Goal: Information Seeking & Learning: Learn about a topic

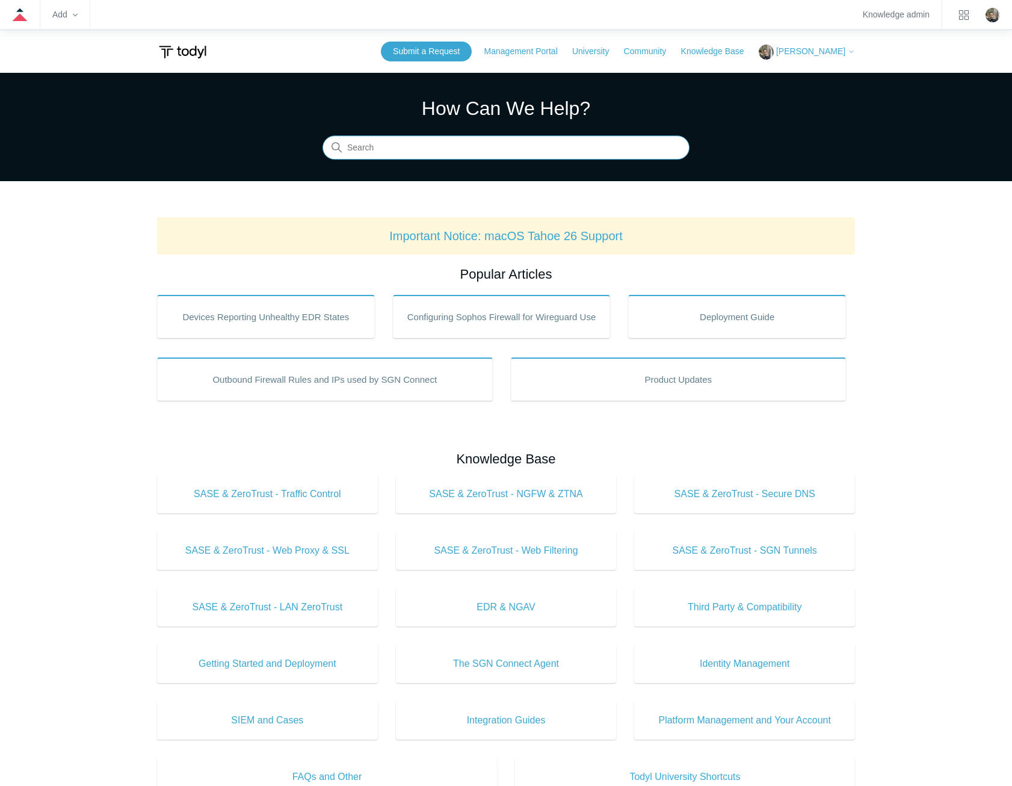
click at [472, 146] on input "Search" at bounding box center [505, 148] width 367 height 24
type input "registering"
click at [585, 149] on input "Search" at bounding box center [505, 148] width 367 height 24
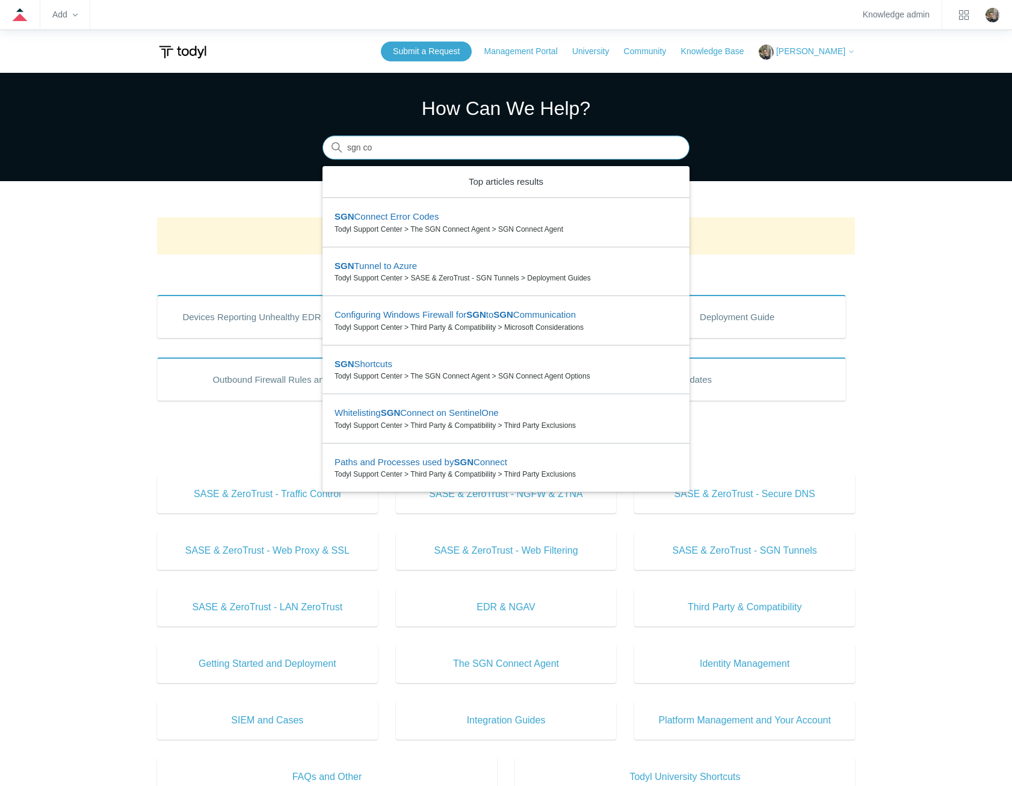
type input "sgn con"
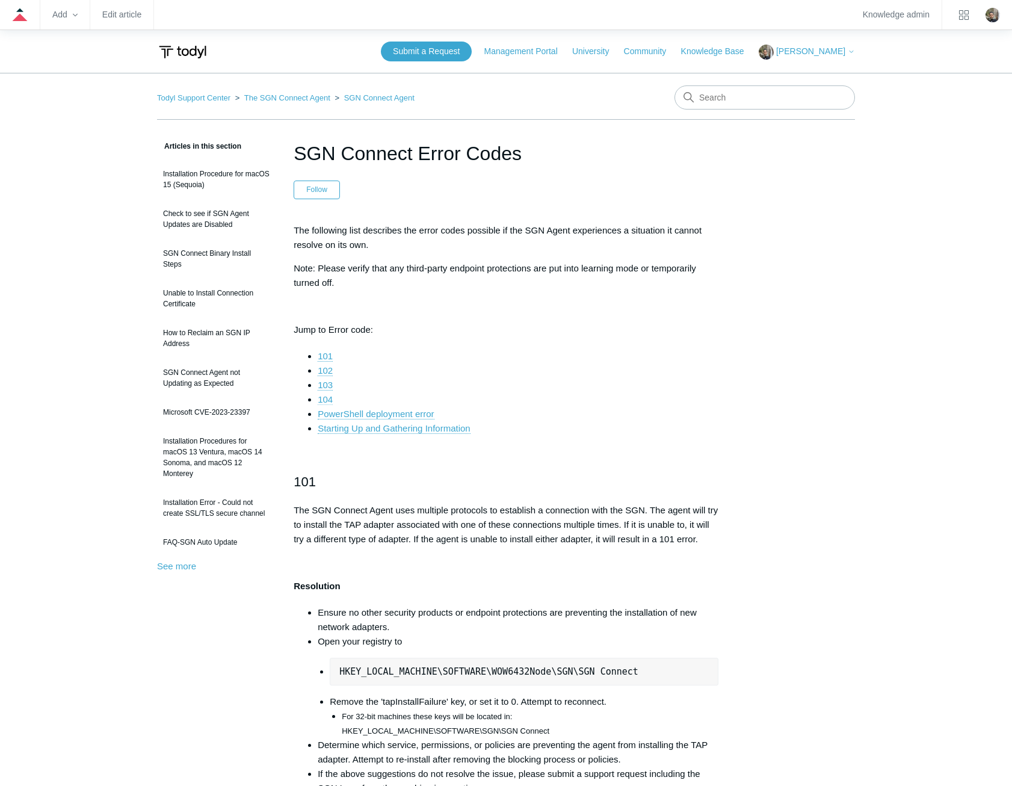
click at [327, 401] on link "104" at bounding box center [325, 399] width 15 height 11
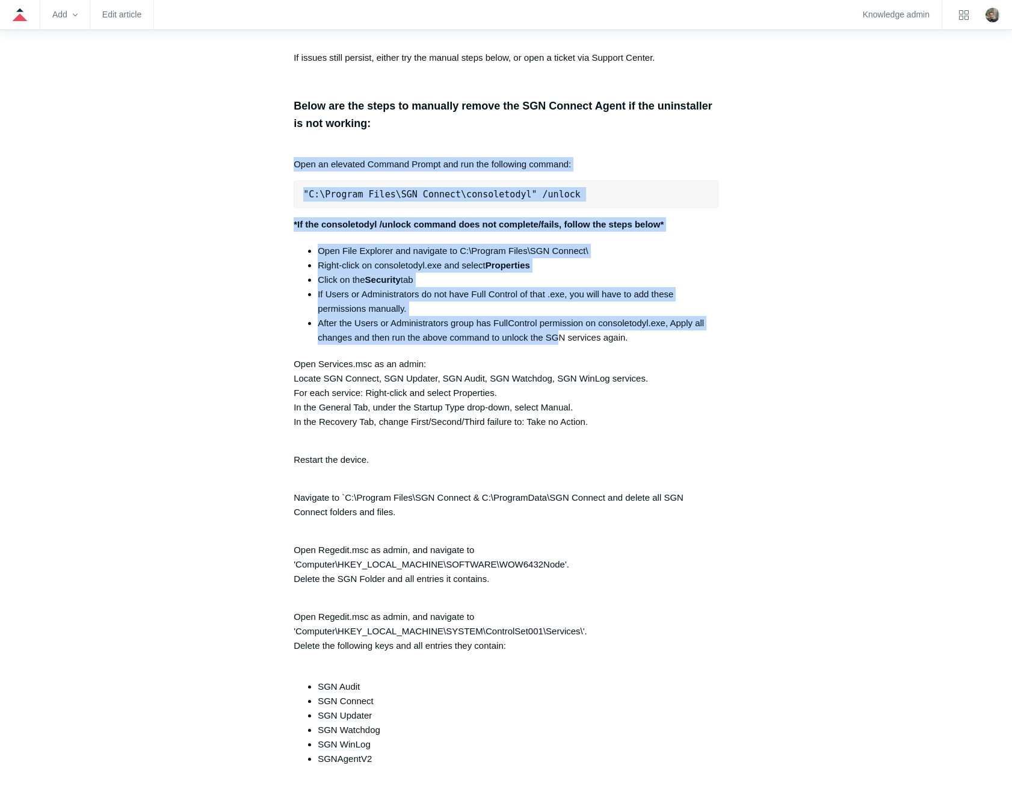
scroll to position [2469, 0]
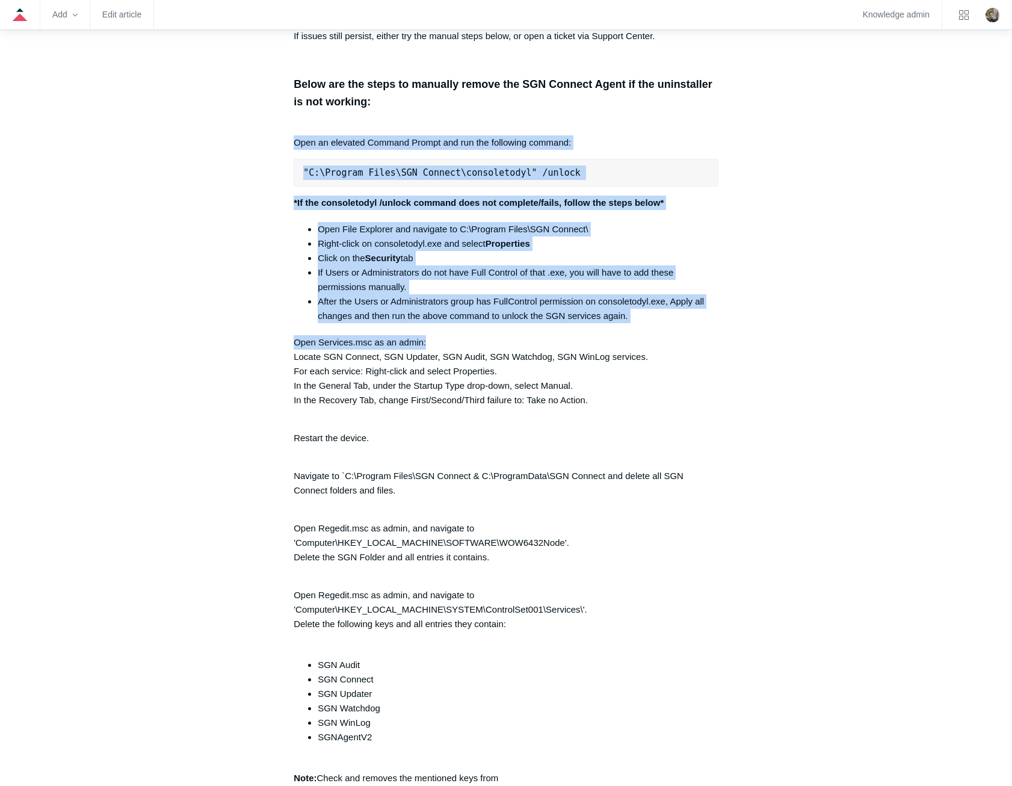
drag, startPoint x: 293, startPoint y: 274, endPoint x: 564, endPoint y: 346, distance: 280.9
click at [564, 346] on article "SGN Connect Error Codes Follow Not yet followed by anyone The following list de…" at bounding box center [506, 245] width 461 height 5151
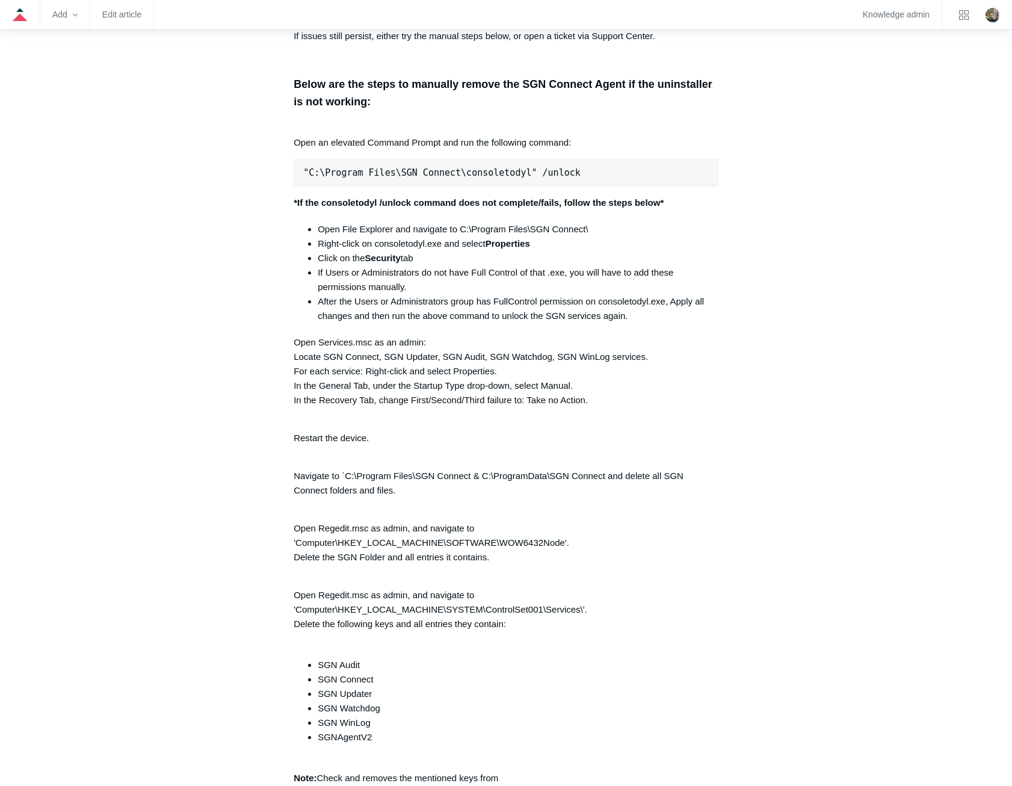
drag, startPoint x: 564, startPoint y: 346, endPoint x: 800, endPoint y: 387, distance: 239.2
click at [801, 387] on div "Articles in this section Installation Procedure for macOS 15 (Sequoia) Check to…" at bounding box center [506, 245] width 698 height 5151
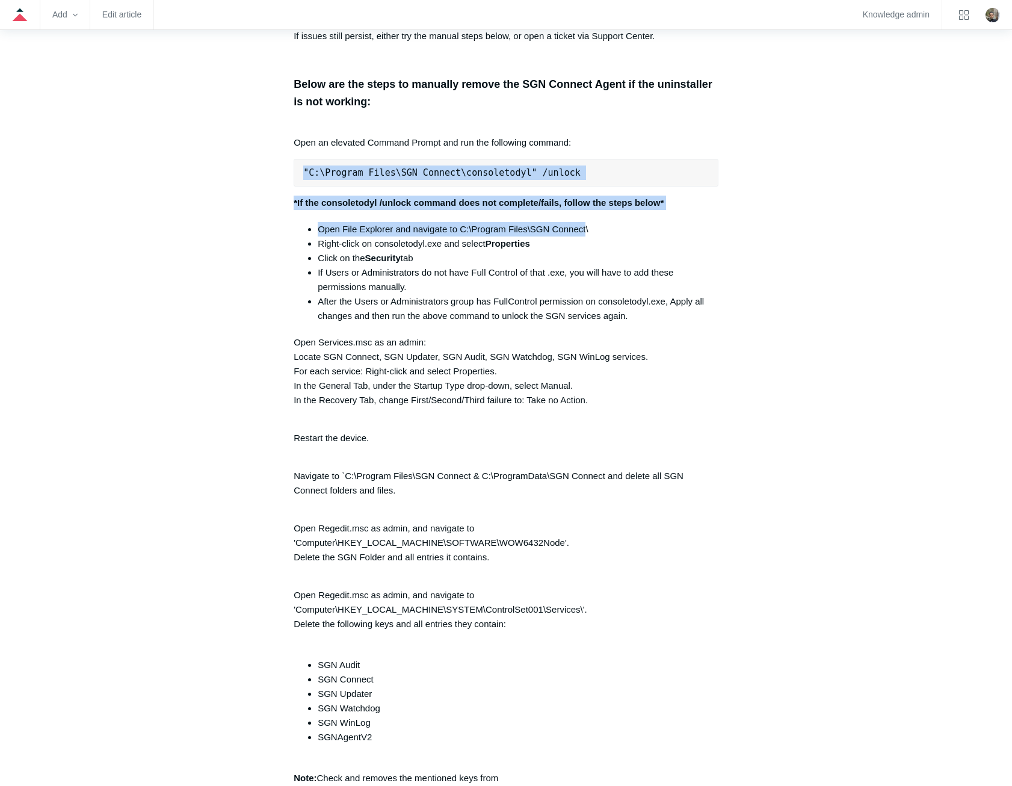
drag, startPoint x: 303, startPoint y: 180, endPoint x: 585, endPoint y: 238, distance: 287.3
click at [585, 238] on div "The following list describes the error codes possible if the SGN Agent experien…" at bounding box center [506, 53] width 425 height 4599
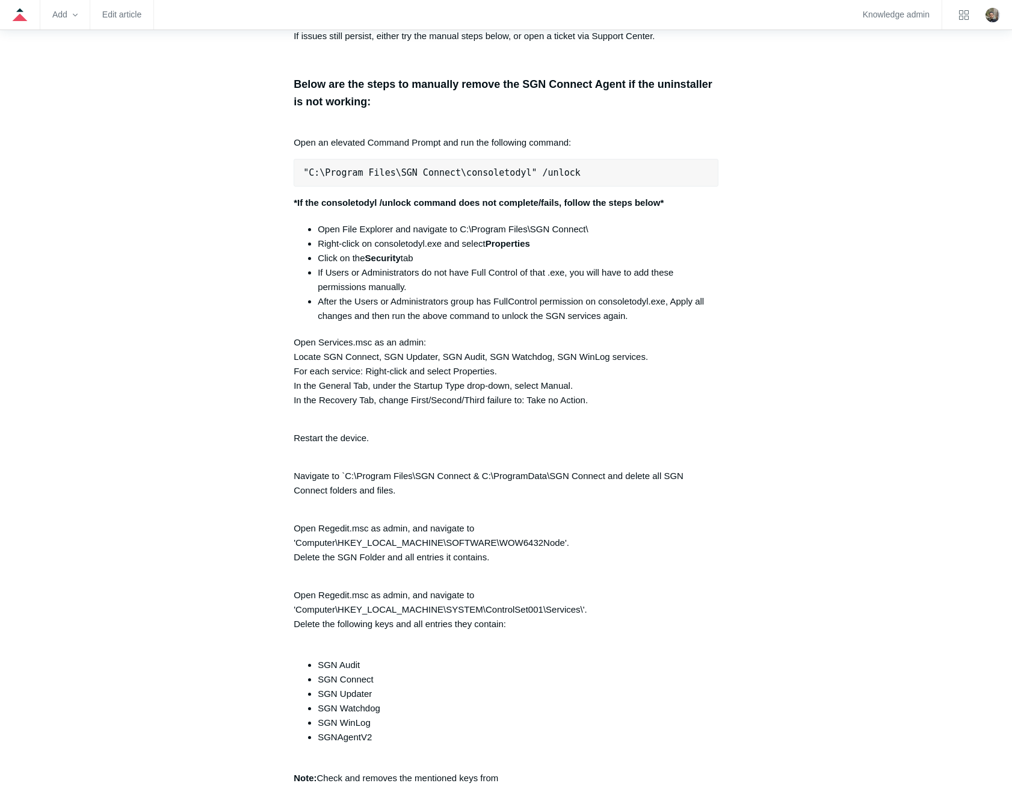
click at [271, 146] on aside "Articles in this section Installation Procedure for macOS 15 (Sequoia) Check to…" at bounding box center [216, 239] width 119 height 5138
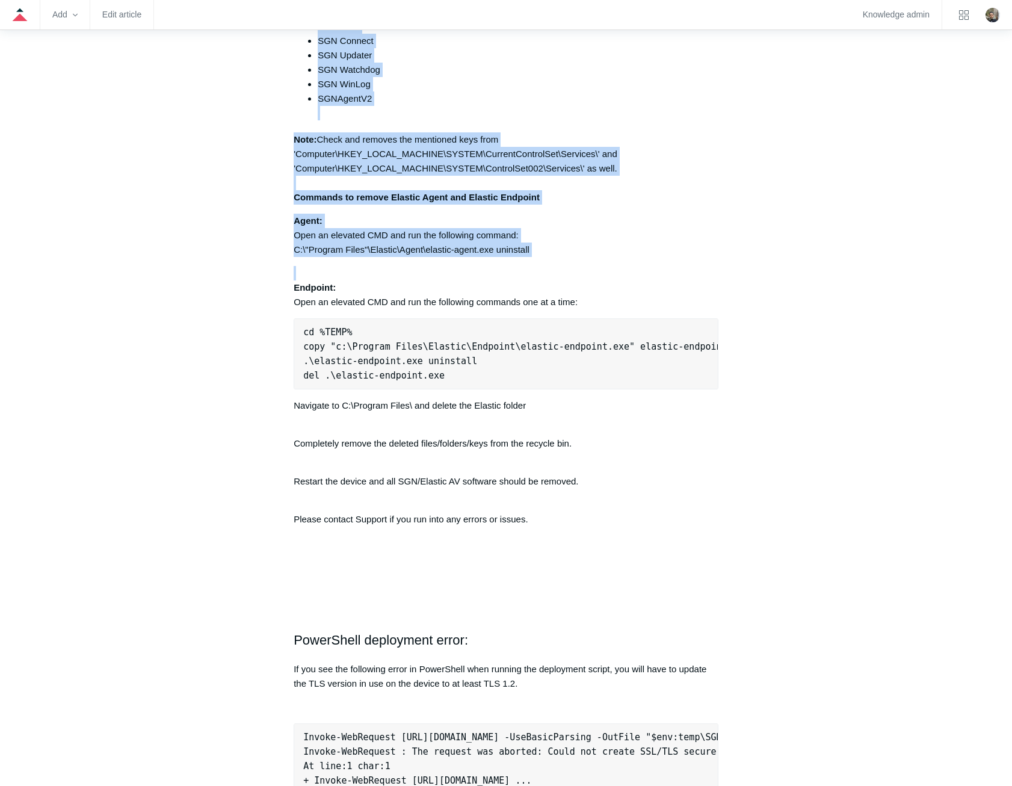
scroll to position [3131, 0]
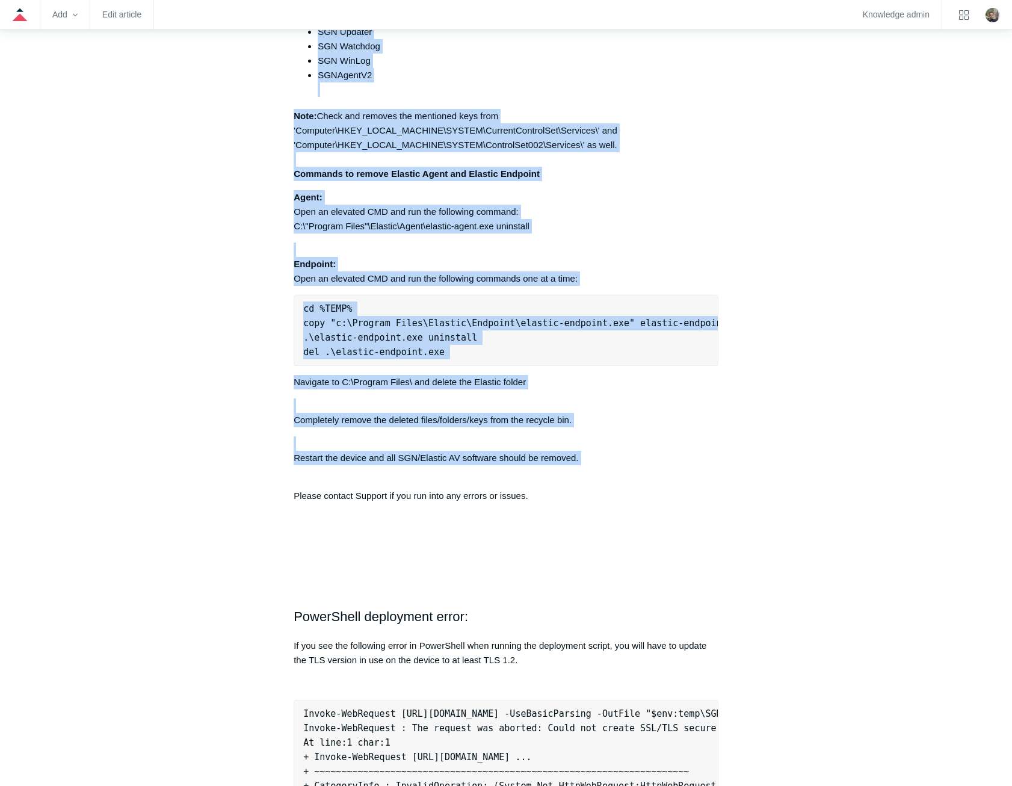
drag, startPoint x: 289, startPoint y: 150, endPoint x: 638, endPoint y: 485, distance: 482.9
copy div "Open an elevated Command Prompt and run the following command: "C:\Program File…"
click at [558, 389] on p "Navigate to C:\Program Files\ and delete the Elastic folder" at bounding box center [506, 382] width 425 height 14
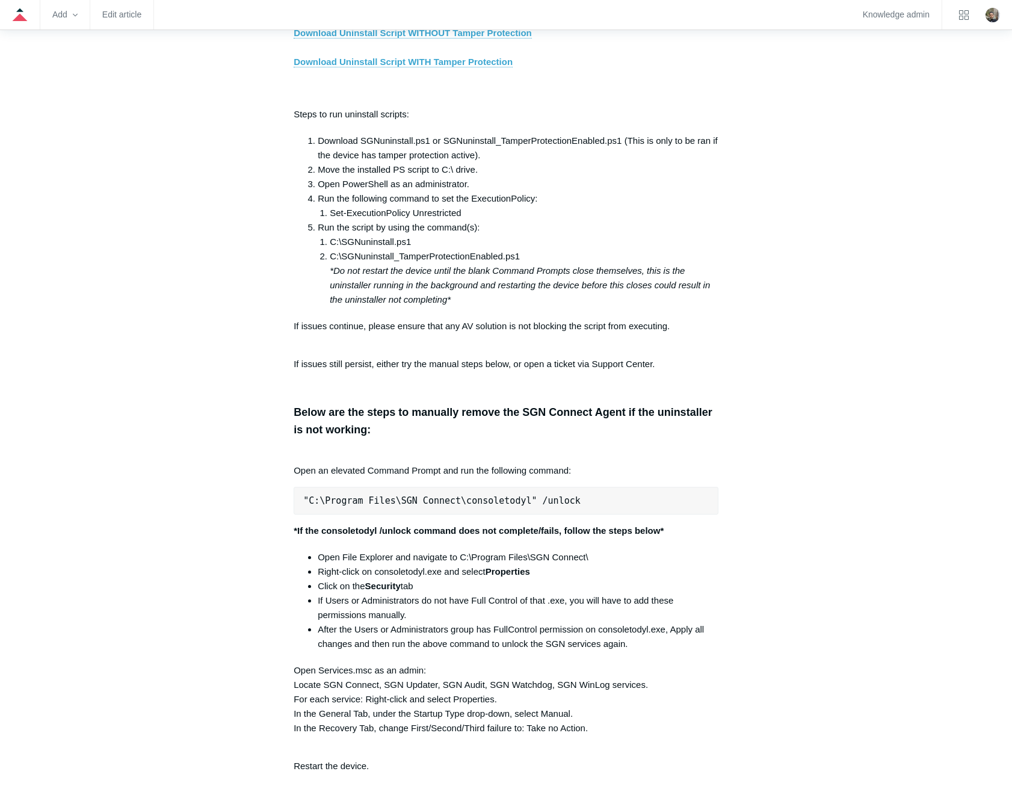
scroll to position [2169, 0]
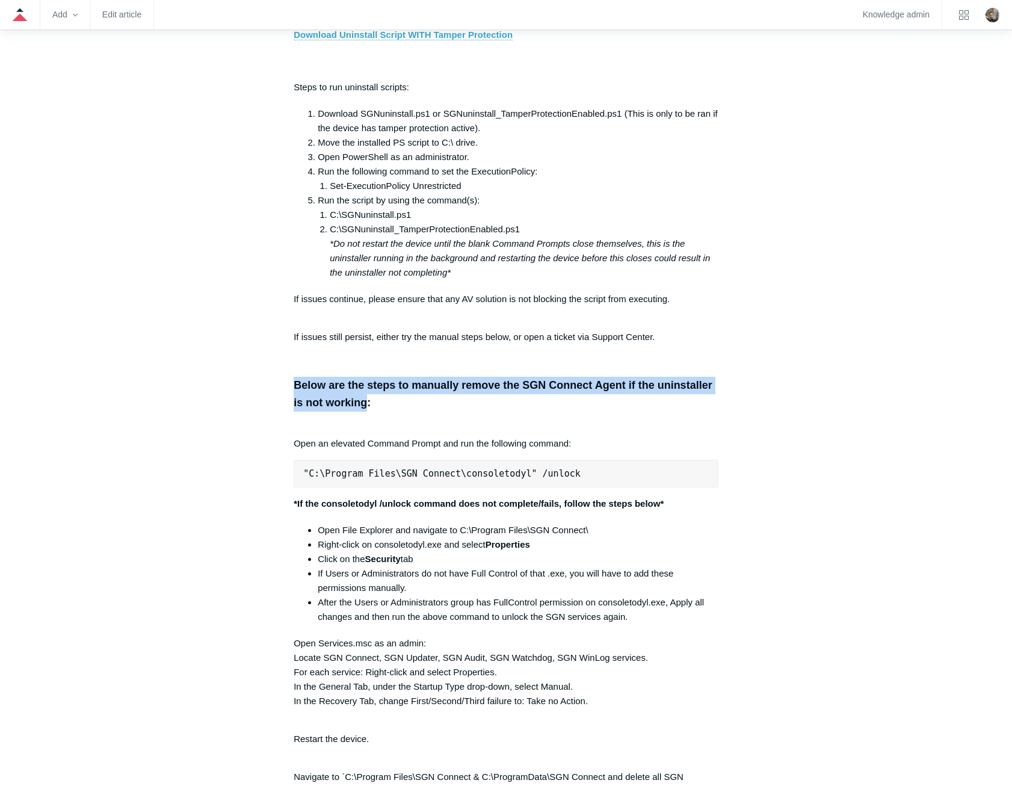
drag, startPoint x: 368, startPoint y: 412, endPoint x: 285, endPoint y: 397, distance: 83.8
click at [285, 397] on article "SGN Connect Error Codes Follow Not yet followed by anyone The following list de…" at bounding box center [506, 545] width 461 height 5151
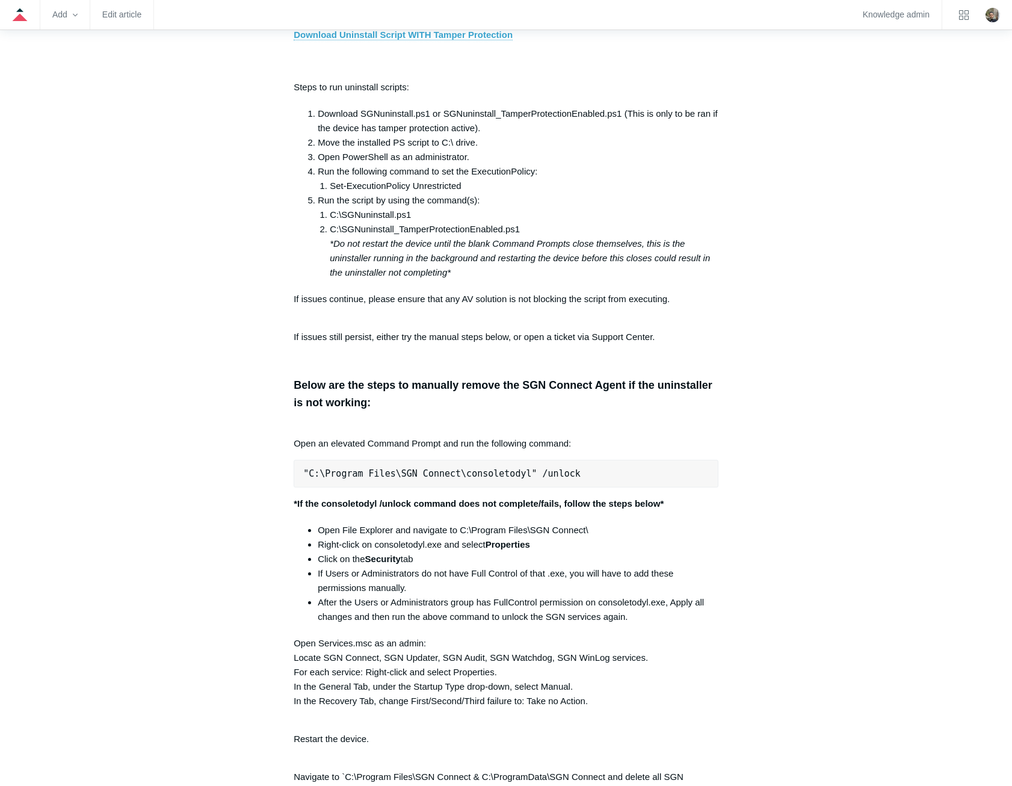
click at [651, 193] on li "Set-ExecutionPolicy Unrestricted" at bounding box center [524, 186] width 389 height 14
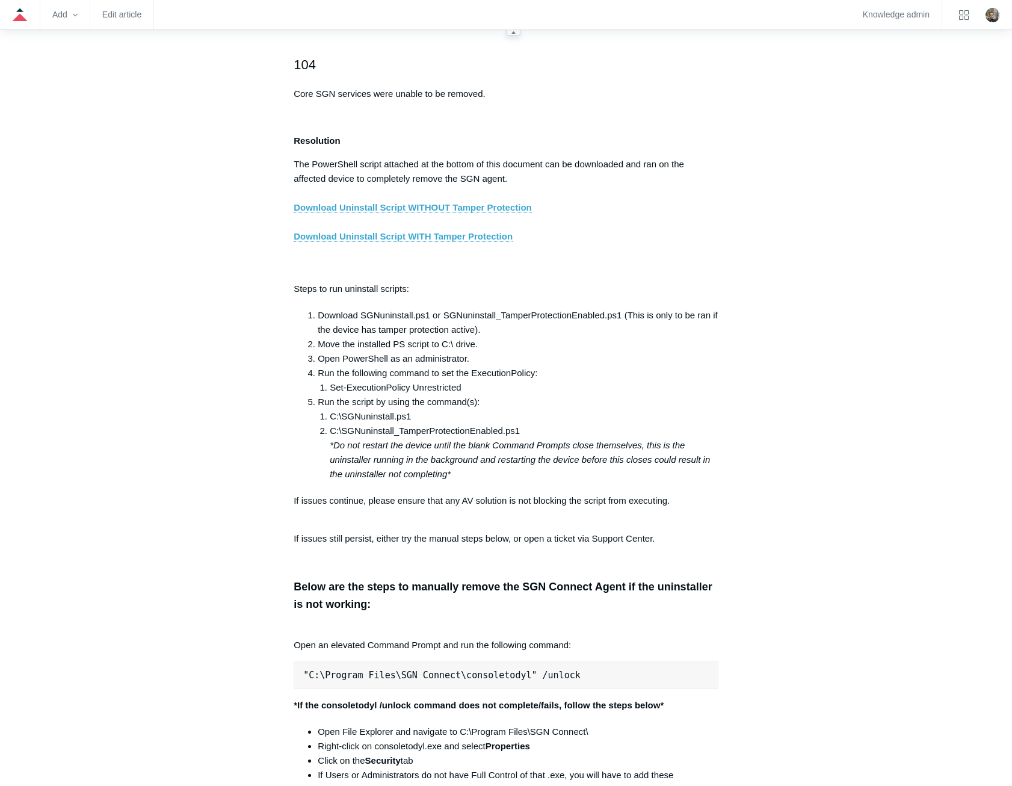
scroll to position [1808, 0]
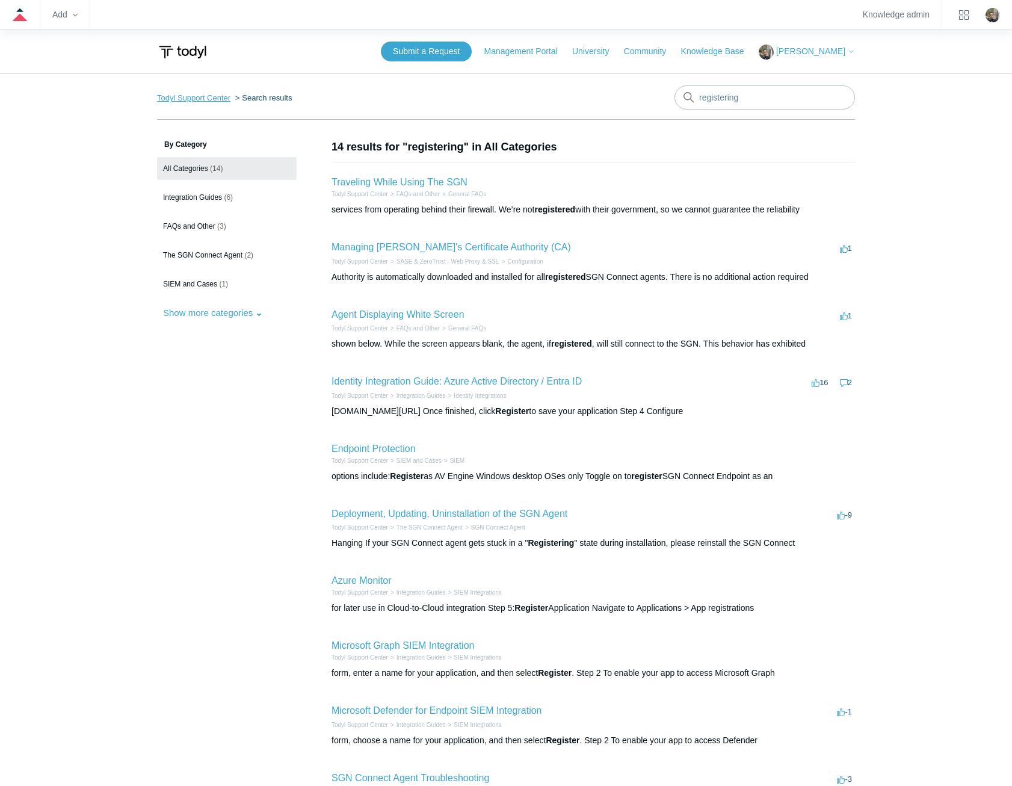
click at [209, 94] on link "Todyl Support Center" at bounding box center [193, 97] width 73 height 9
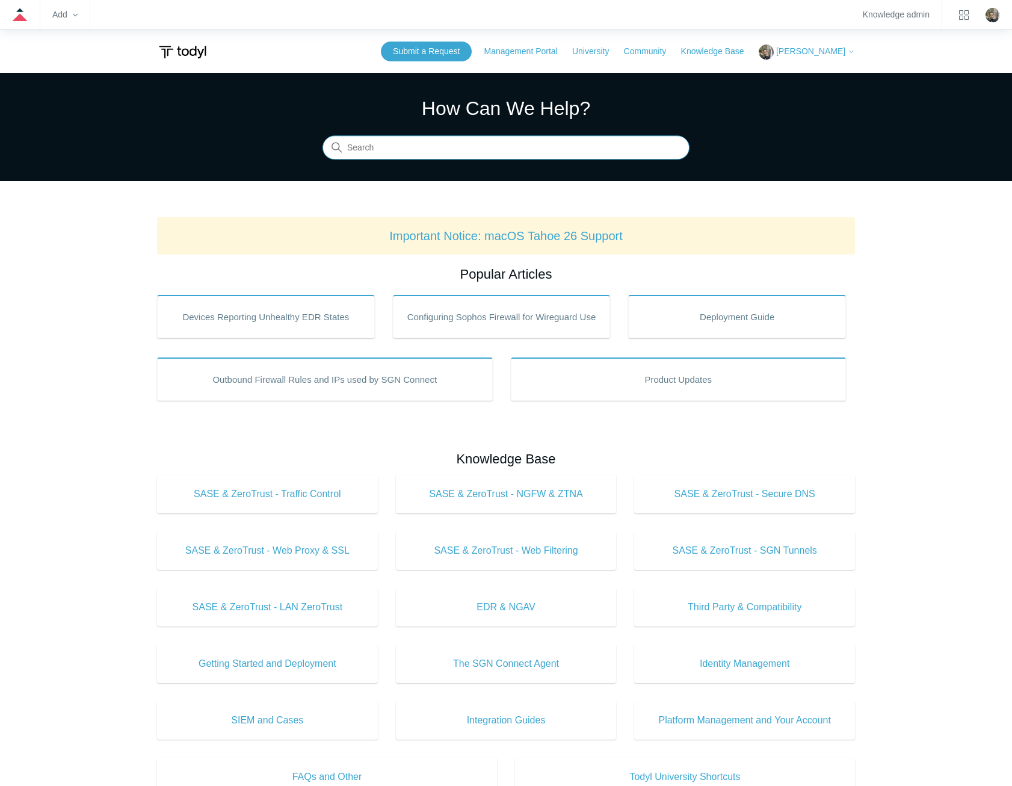
click at [584, 152] on input "Search" at bounding box center [505, 148] width 367 height 24
type input "it glue"
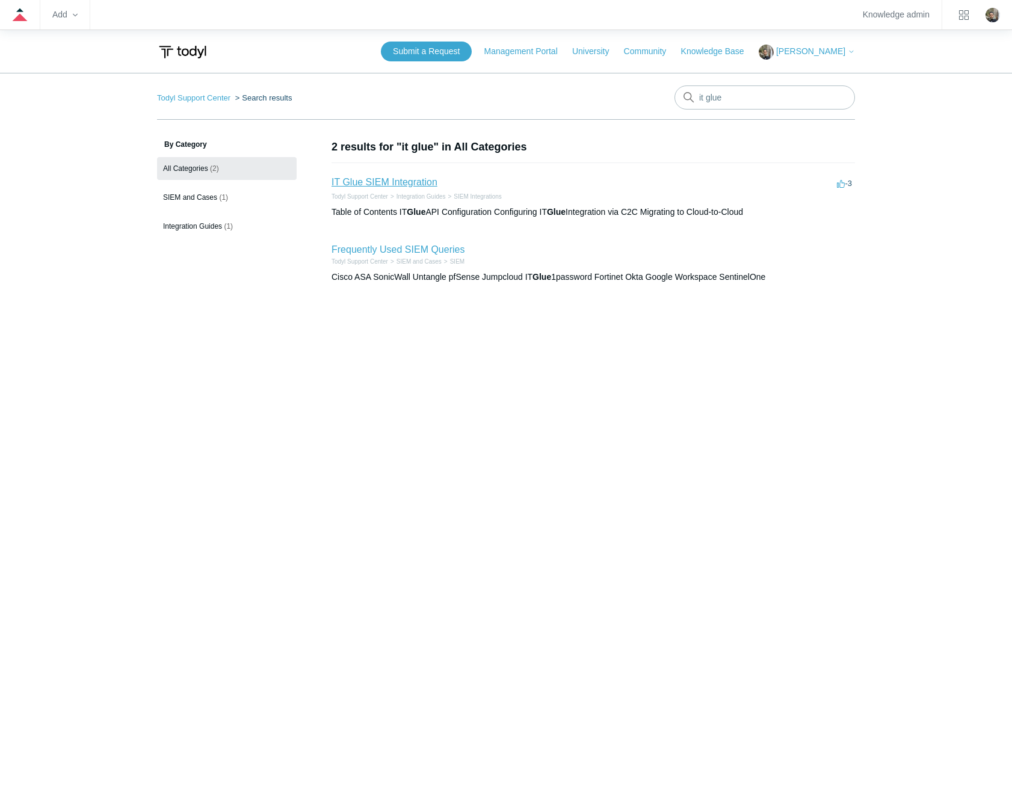
click at [396, 180] on link "IT Glue SIEM Integration" at bounding box center [384, 182] width 106 height 10
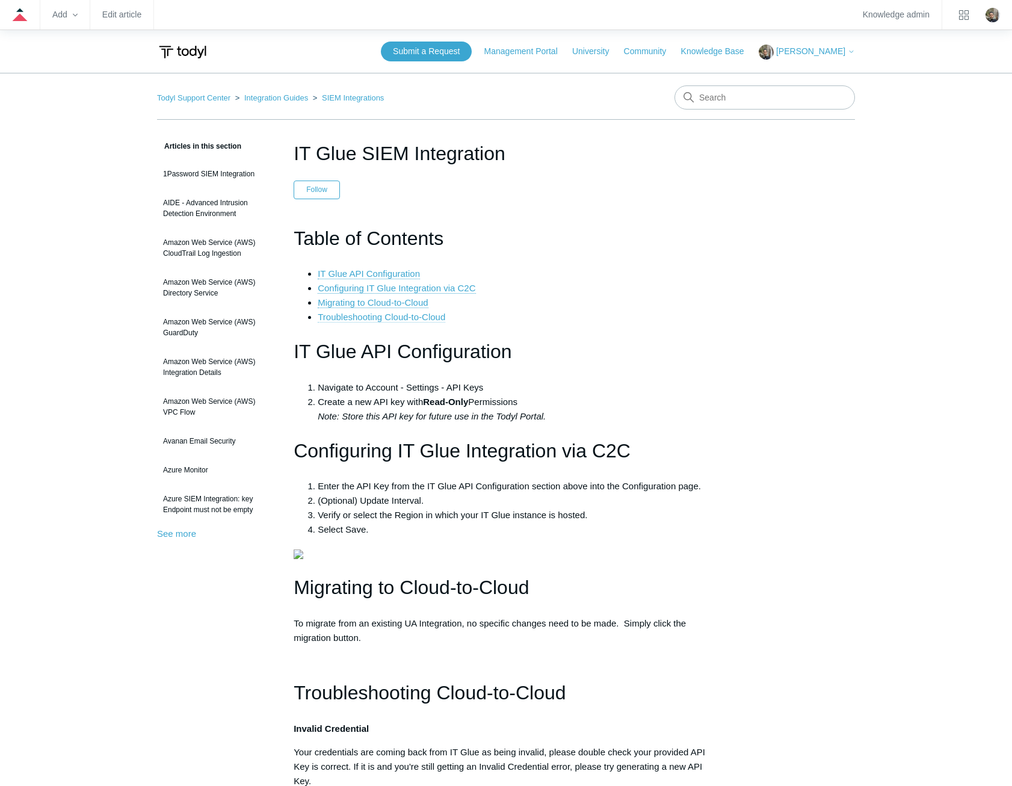
click at [438, 318] on link "Troubleshooting Cloud-to-Cloud" at bounding box center [382, 317] width 128 height 11
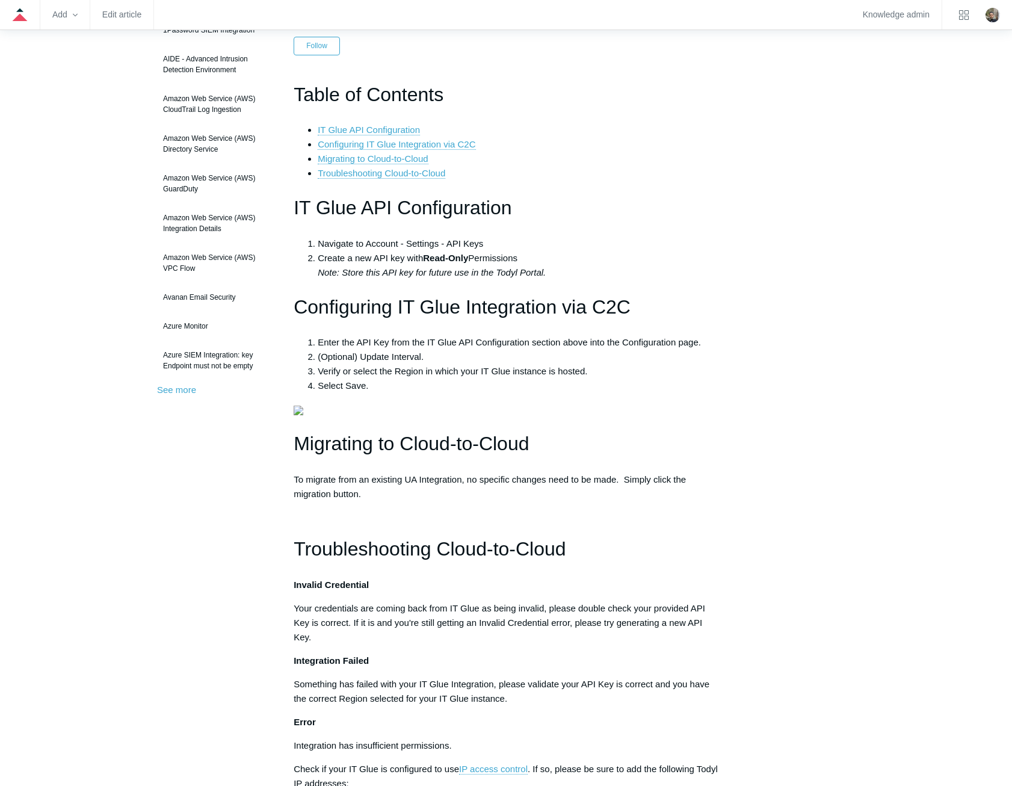
scroll to position [180, 0]
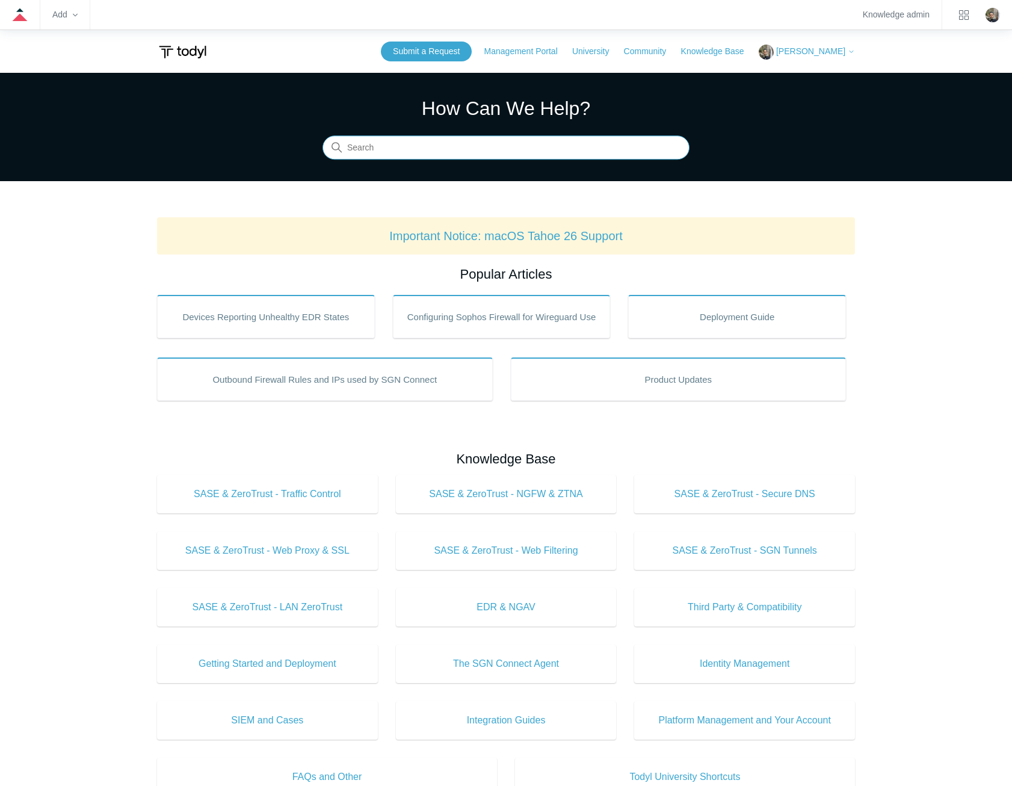
click at [579, 153] on input "Search" at bounding box center [505, 148] width 367 height 24
type input "awaiting checkin"
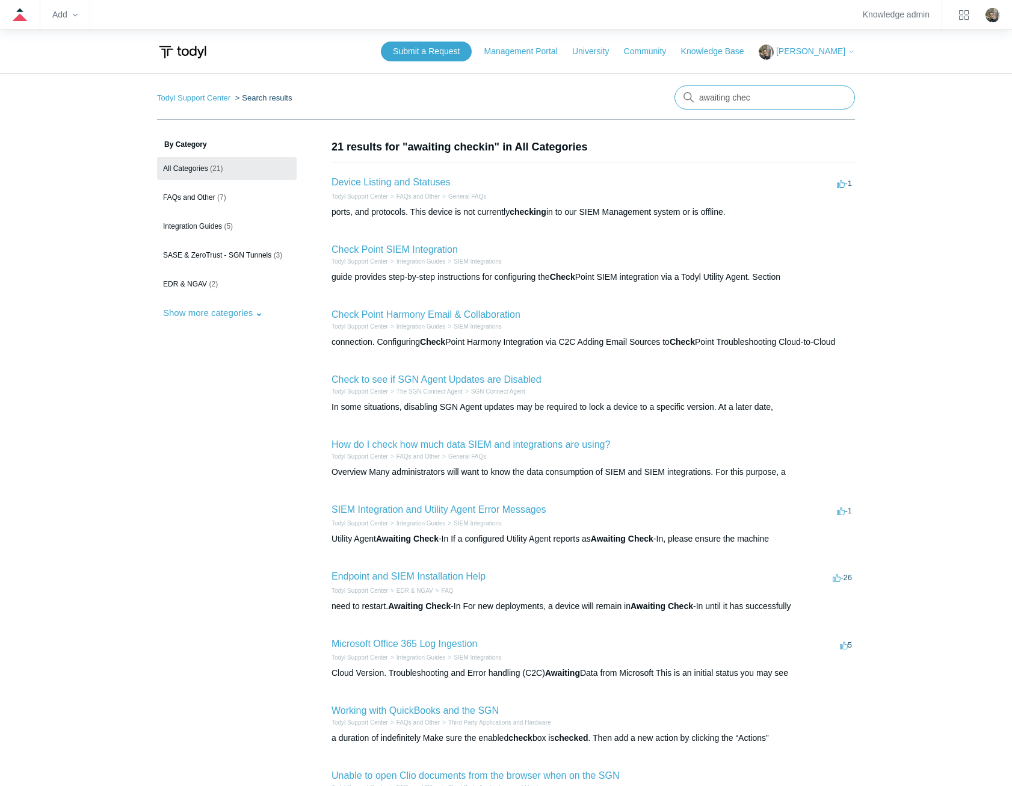
type input "awaiting check"
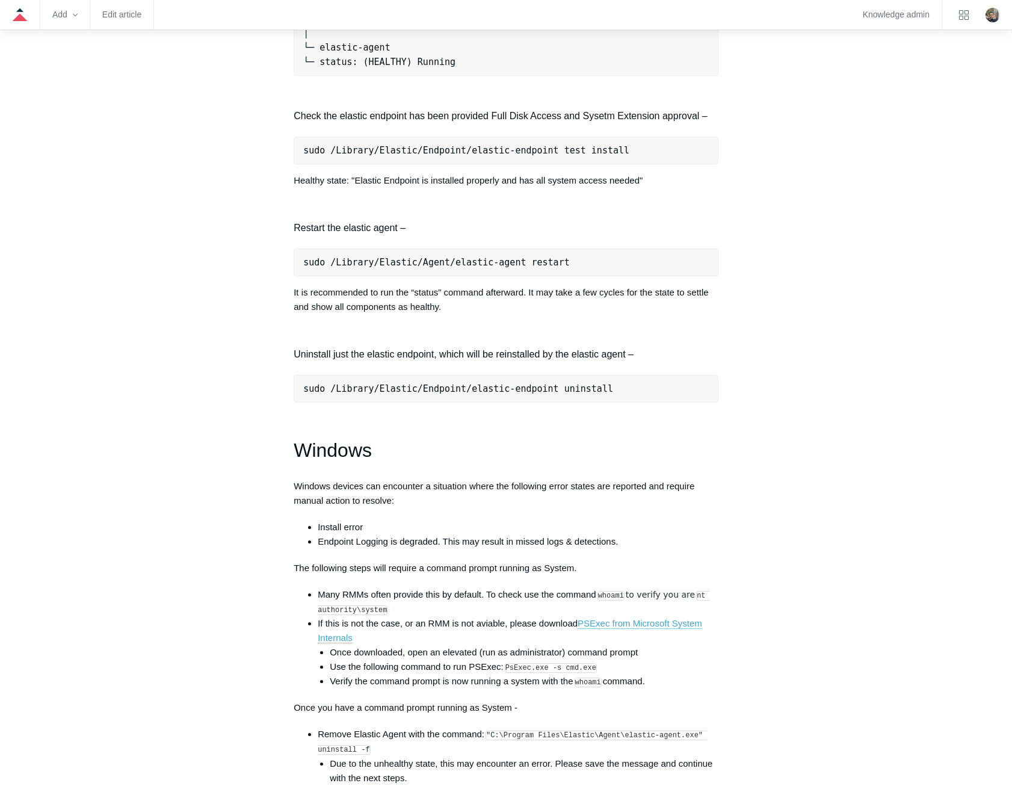
scroll to position [1564, 0]
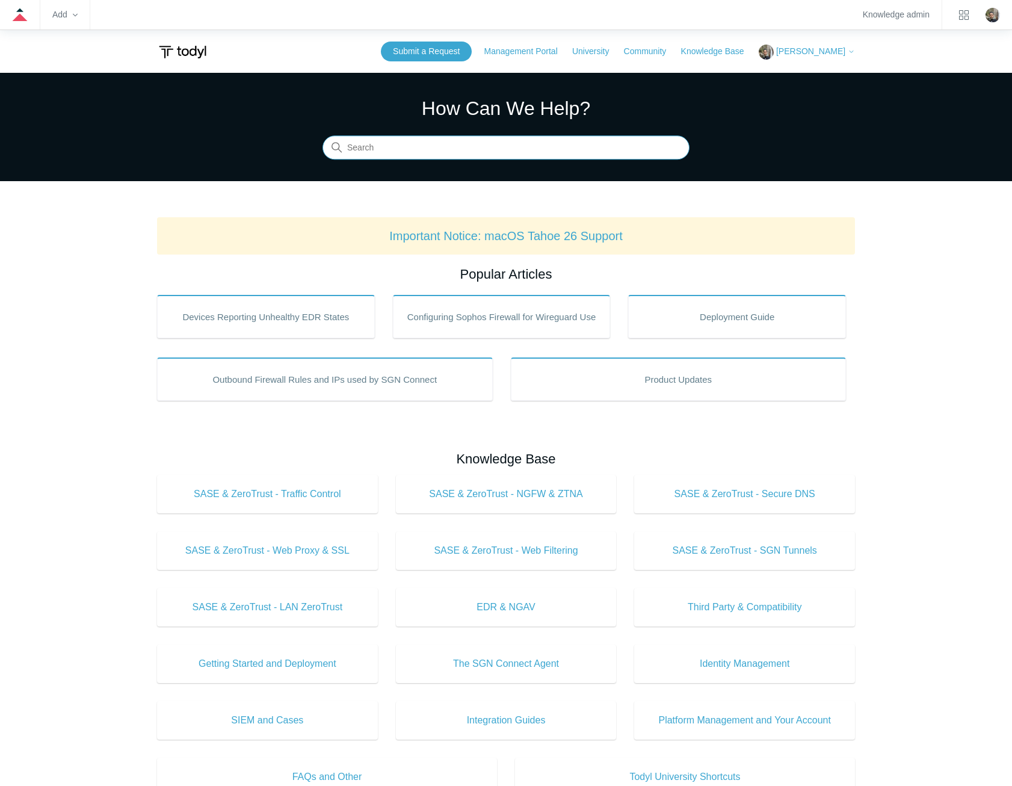
click at [544, 144] on input "Search" at bounding box center [505, 148] width 367 height 24
type input "glue ip"
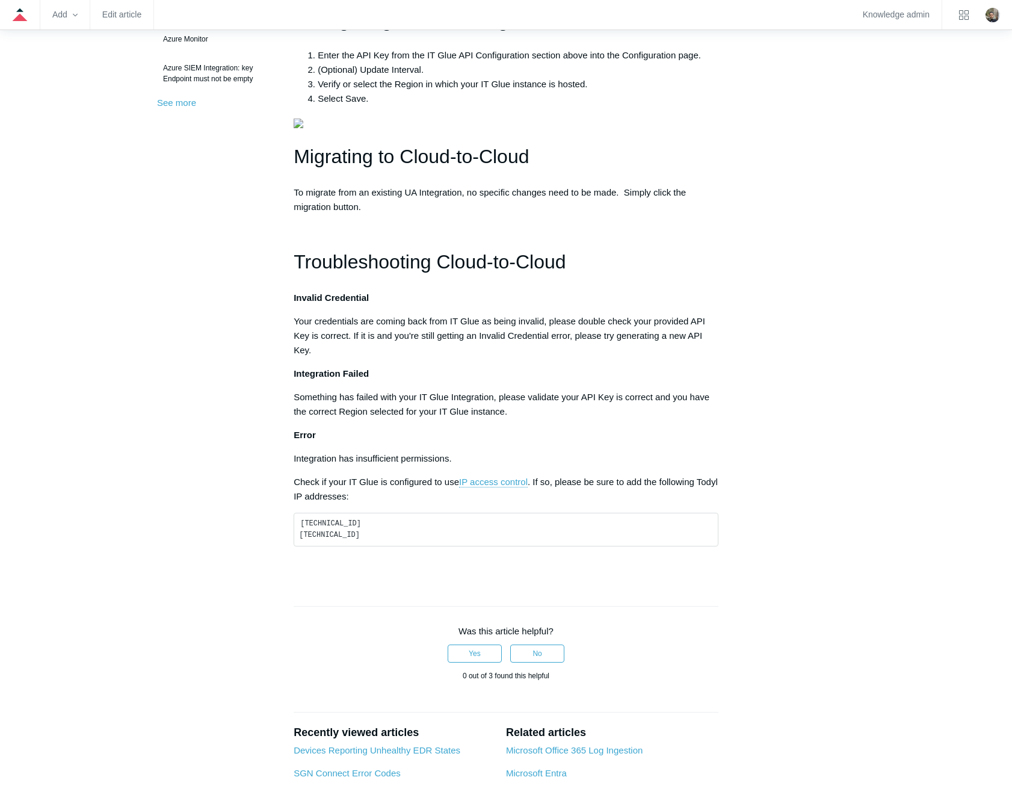
scroll to position [180, 0]
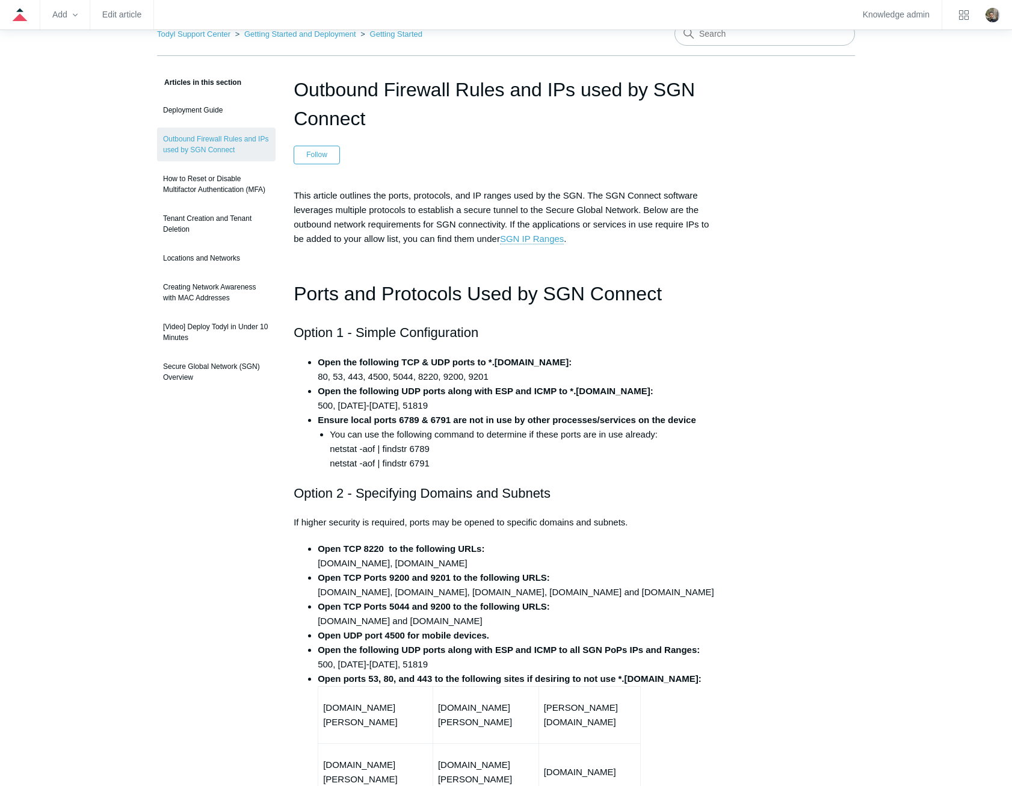
scroll to position [60, 0]
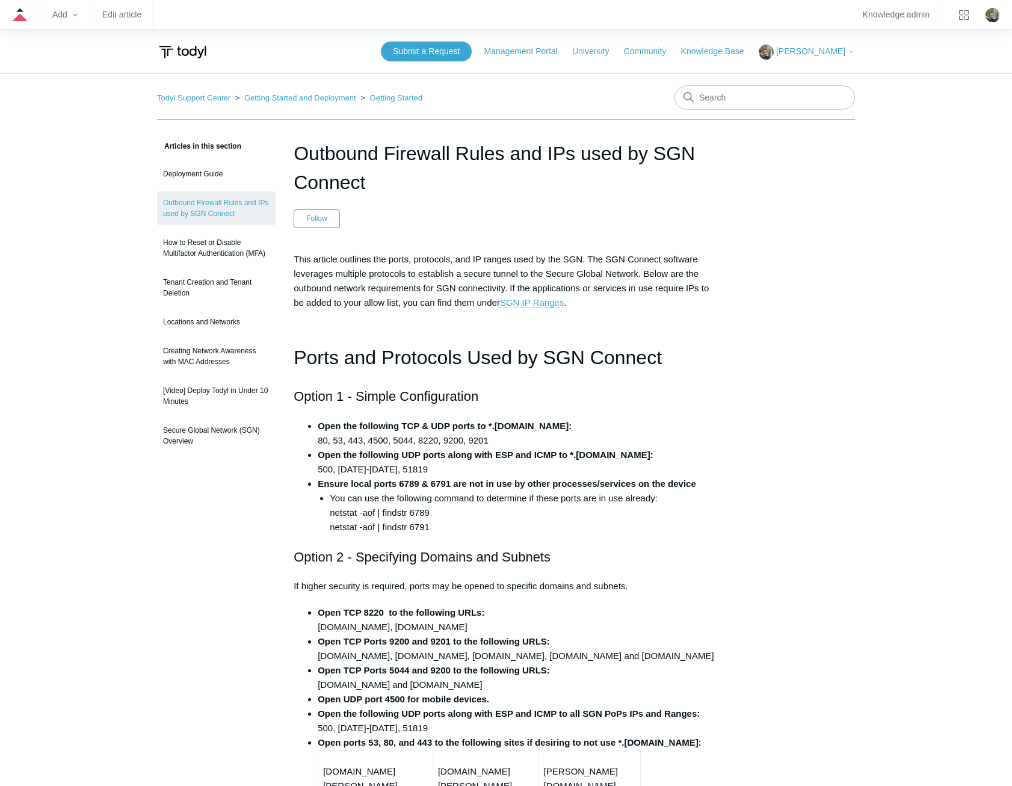
click at [385, 183] on h1 "Outbound Firewall Rules and IPs used by SGN Connect" at bounding box center [506, 168] width 425 height 58
drag, startPoint x: 376, startPoint y: 184, endPoint x: 283, endPoint y: 148, distance: 99.4
copy h1 "Outbound Firewall Rules and IPs used by SGN Connect"
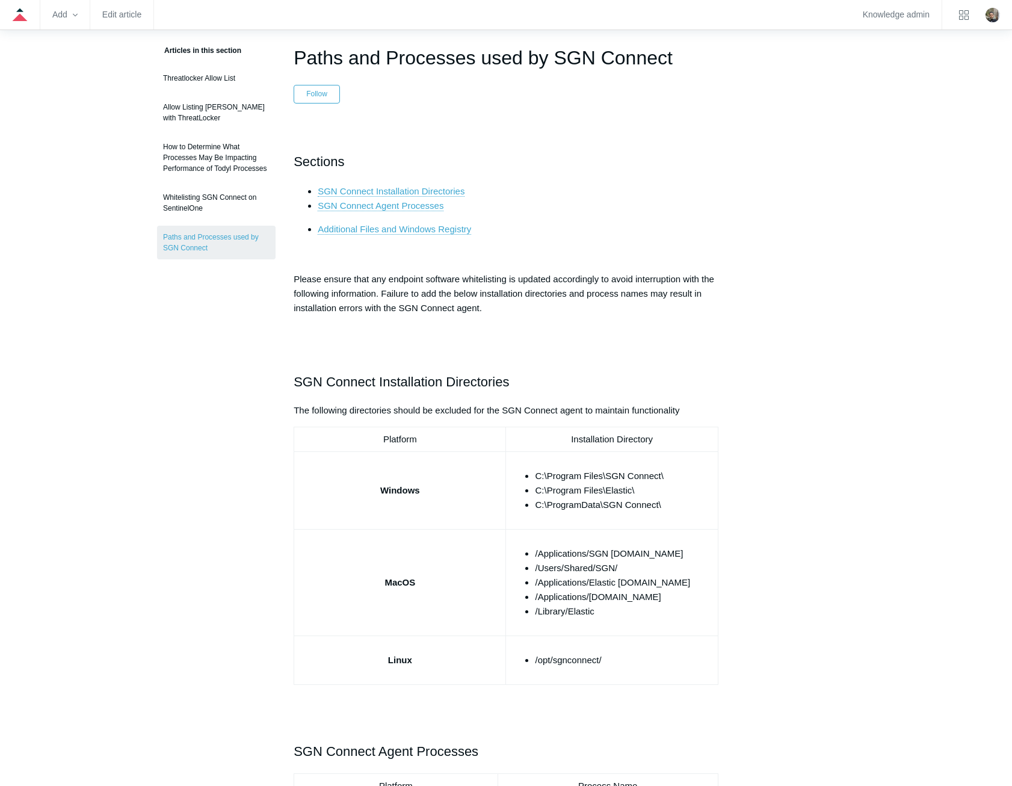
scroll to position [60, 0]
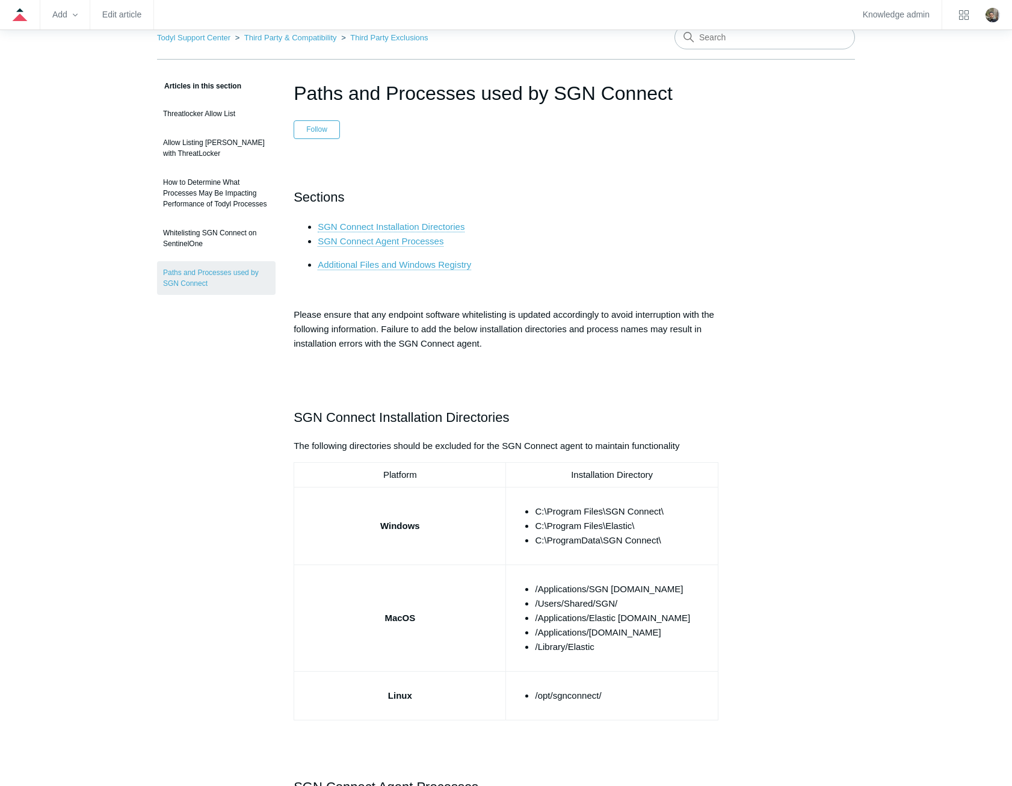
drag, startPoint x: 673, startPoint y: 94, endPoint x: 297, endPoint y: 102, distance: 375.4
click at [297, 102] on h1 "Paths and Processes used by SGN Connect" at bounding box center [506, 93] width 425 height 29
copy h1 "Paths and Processes used by SGN Connect"
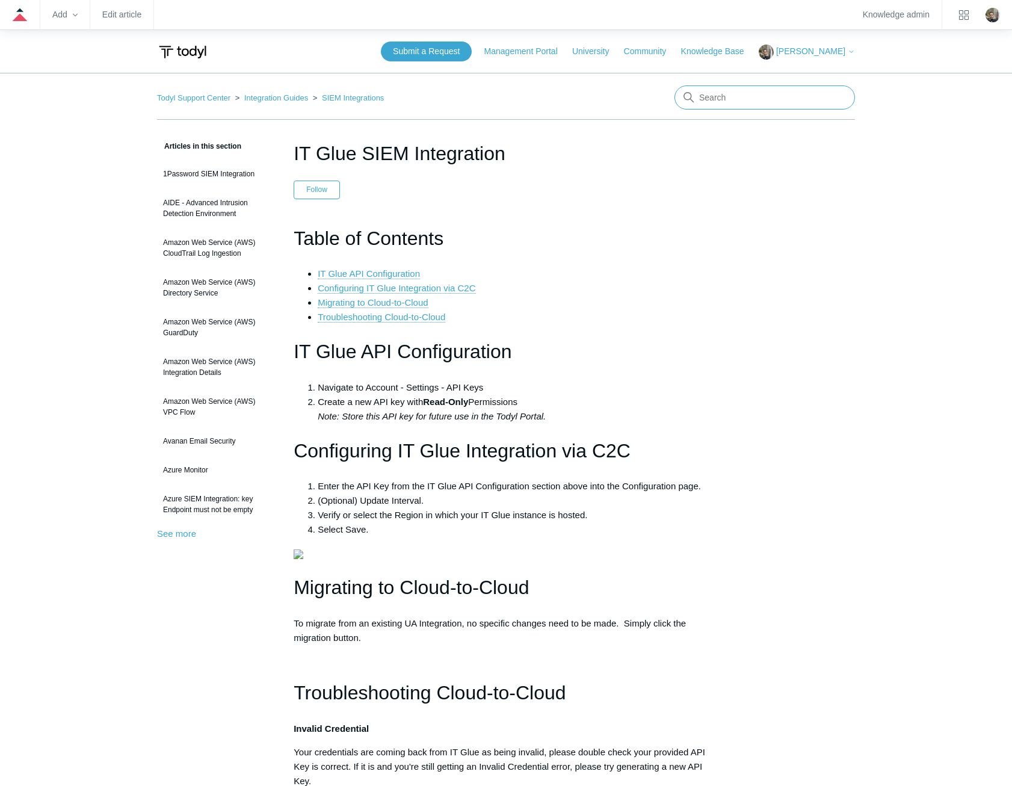
click at [747, 103] on input "Search" at bounding box center [764, 97] width 180 height 24
type input "sgn error codes"
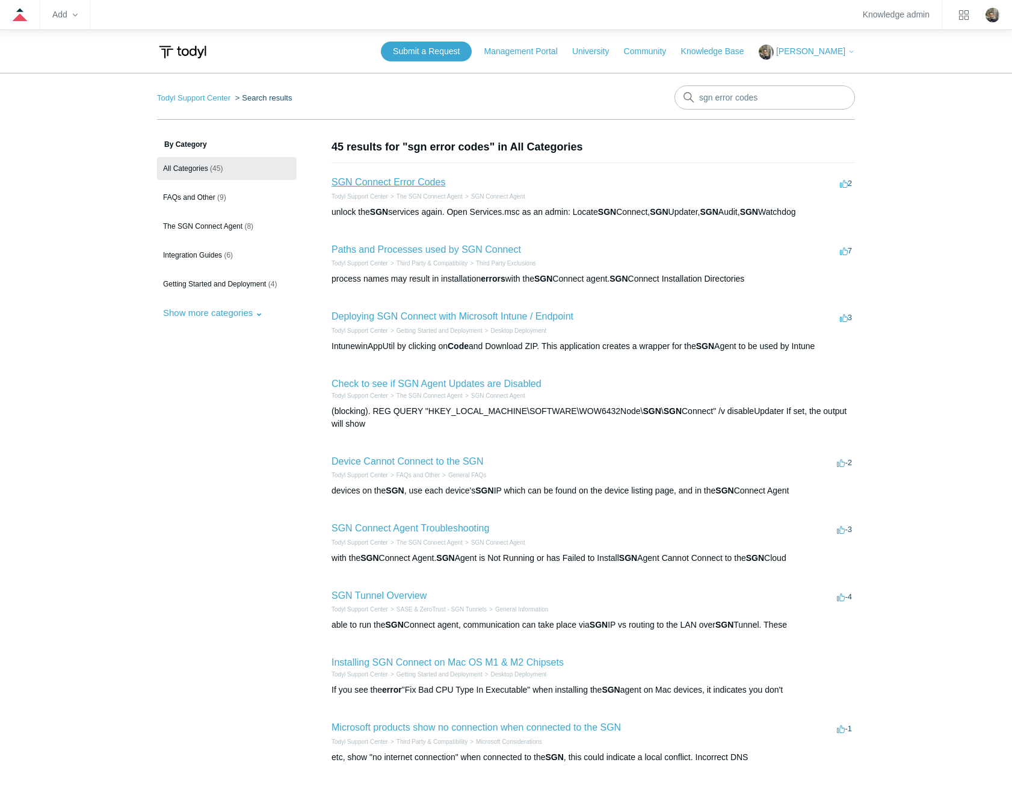
click at [404, 185] on link "SGN Connect Error Codes" at bounding box center [388, 182] width 114 height 10
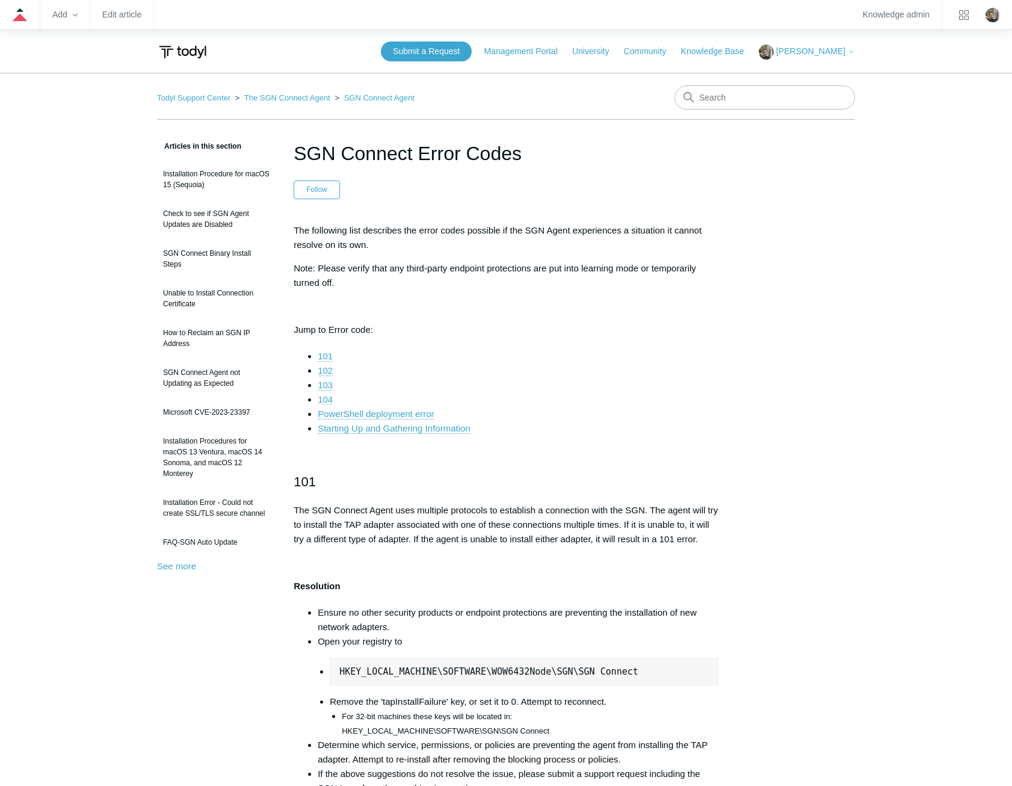
click at [322, 398] on link "104" at bounding box center [325, 399] width 15 height 11
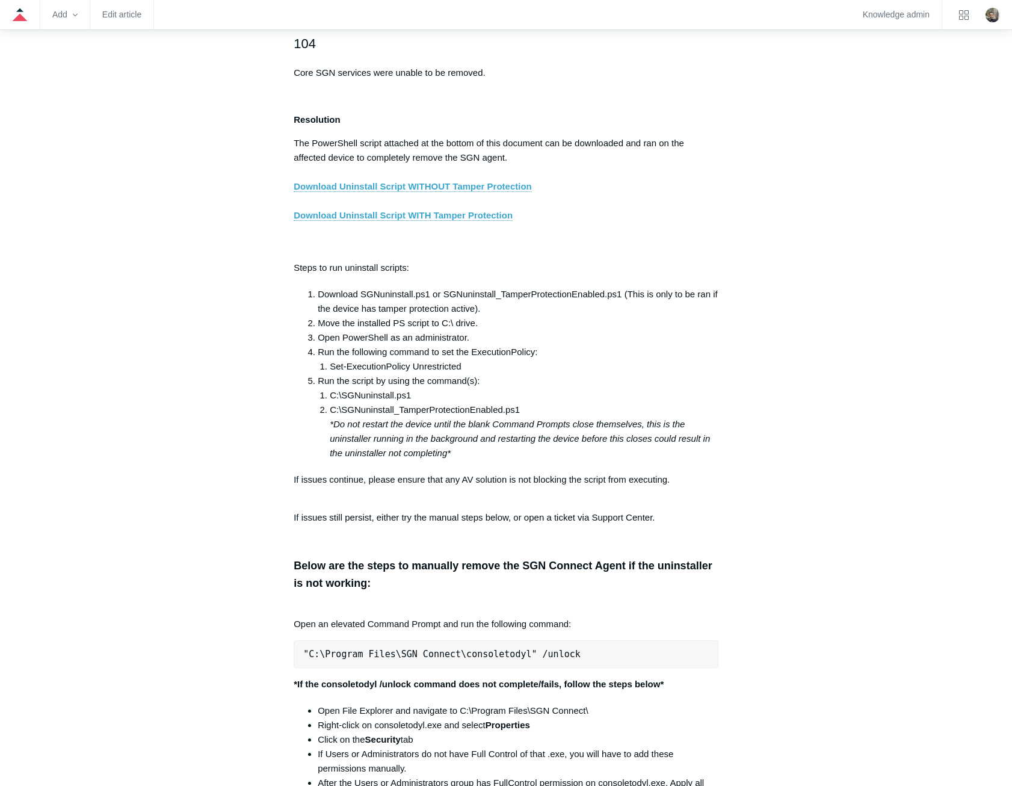
click at [837, 326] on div "Articles in this section Installation Procedure for macOS 15 (Sequoia) Check to…" at bounding box center [506, 726] width 698 height 5151
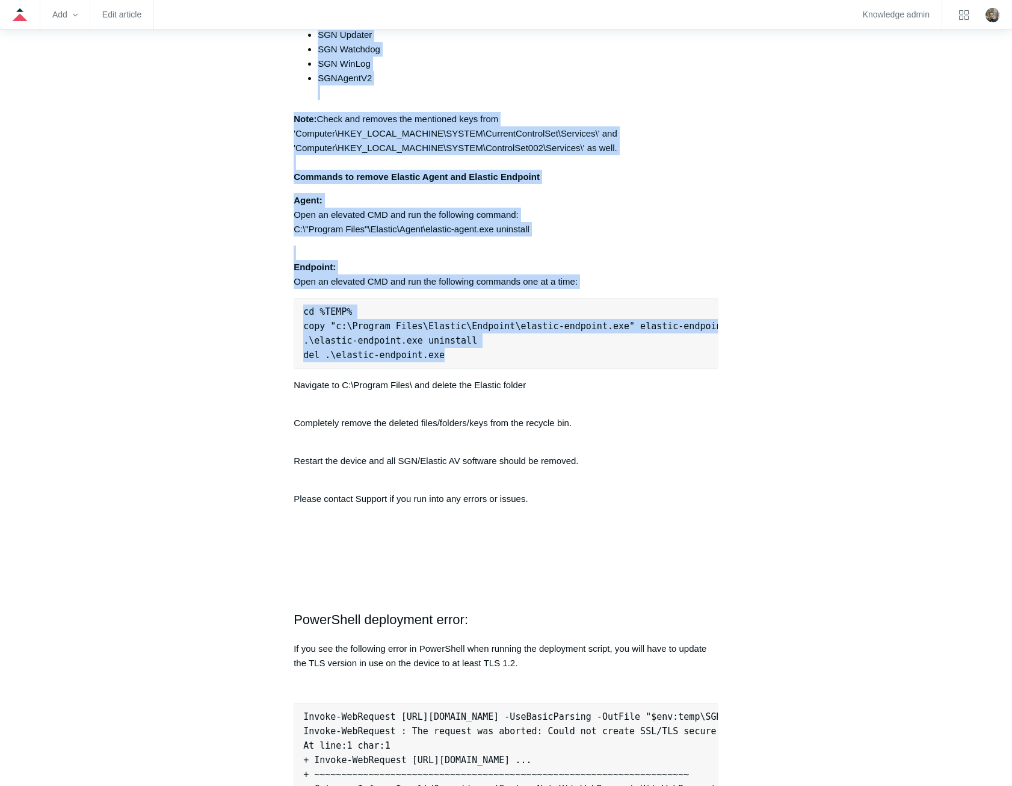
scroll to position [3131, 0]
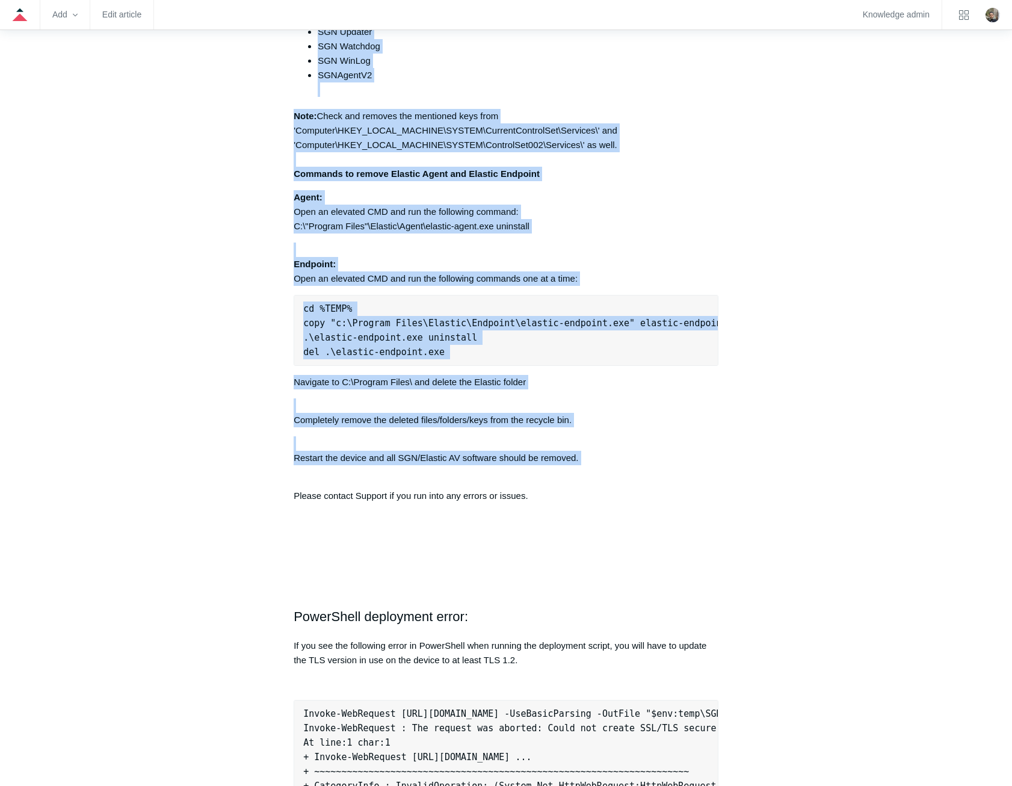
drag, startPoint x: 294, startPoint y: 271, endPoint x: 654, endPoint y: 484, distance: 418.6
copy div "Open an elevated Command Prompt and run the following command: "C:\Program File…"
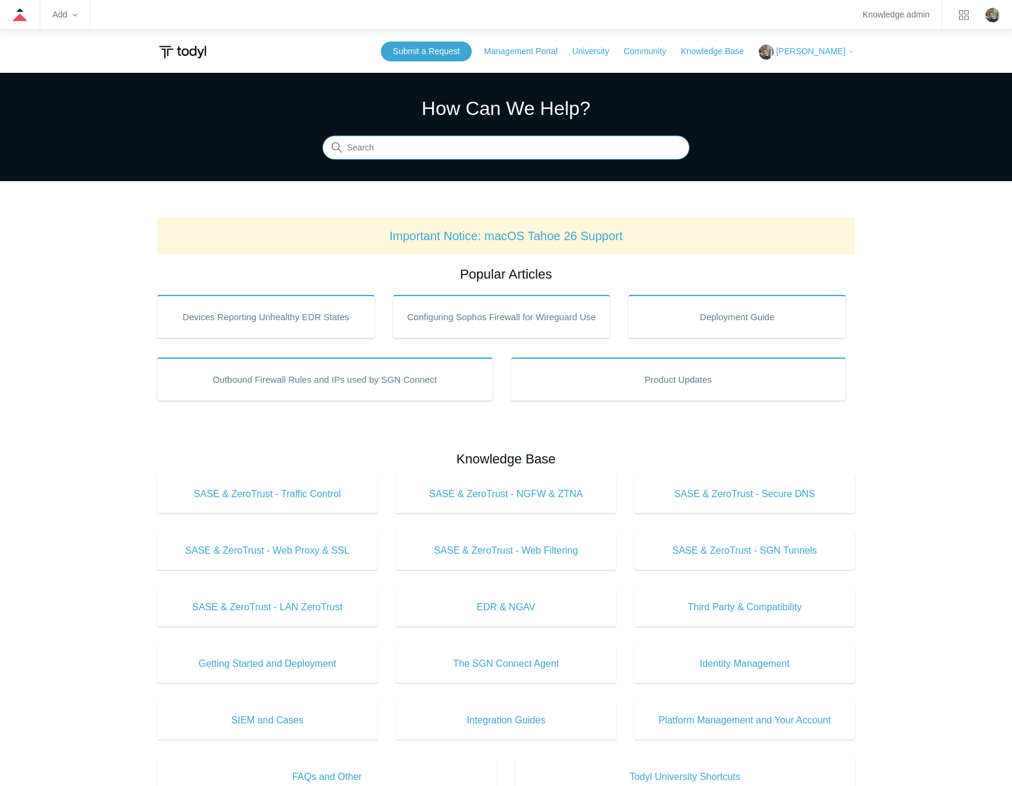
click at [458, 150] on input "Search" at bounding box center [505, 148] width 367 height 24
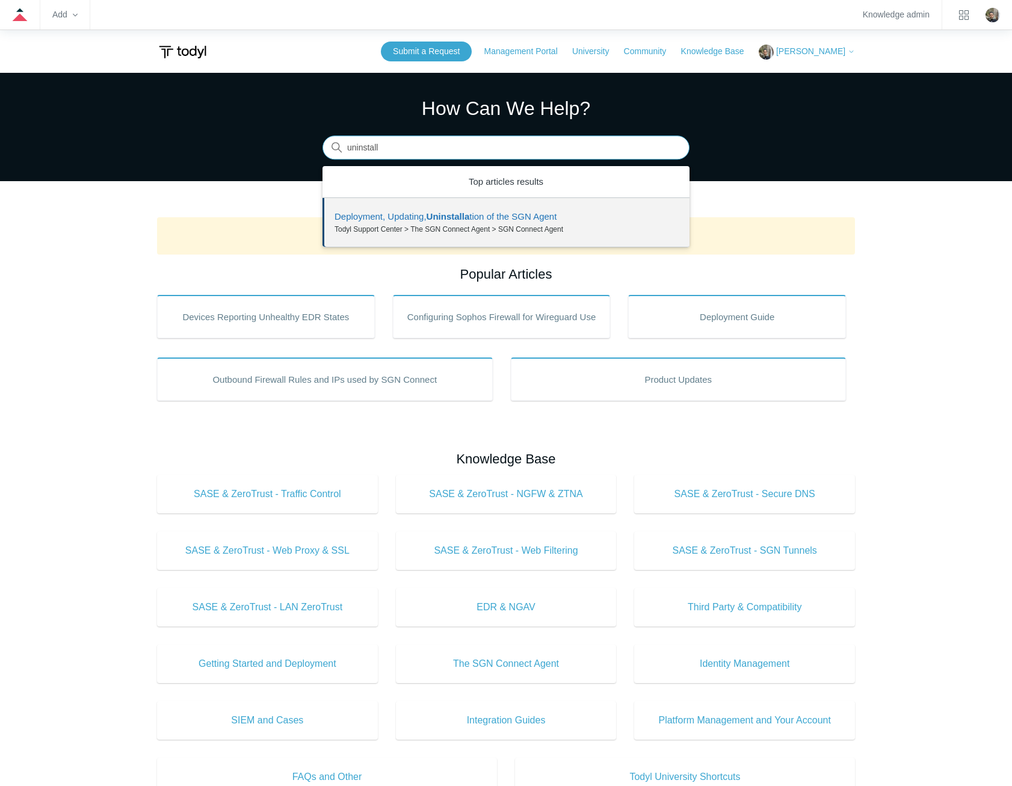
drag, startPoint x: 440, startPoint y: 145, endPoint x: 334, endPoint y: 142, distance: 105.3
click at [334, 142] on div "Search There is one result for your search. Use the Up and Down arrow keys to r…" at bounding box center [505, 148] width 367 height 24
type input "sgn error codes"
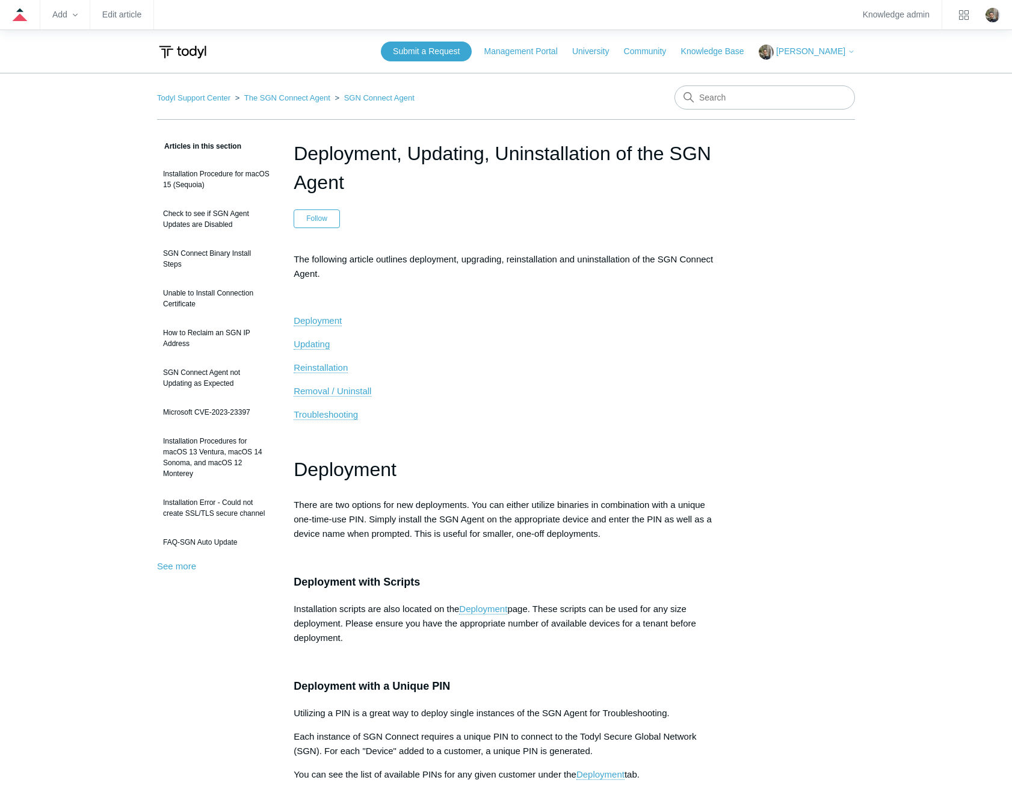
drag, startPoint x: 461, startPoint y: 280, endPoint x: 461, endPoint y: 271, distance: 9.6
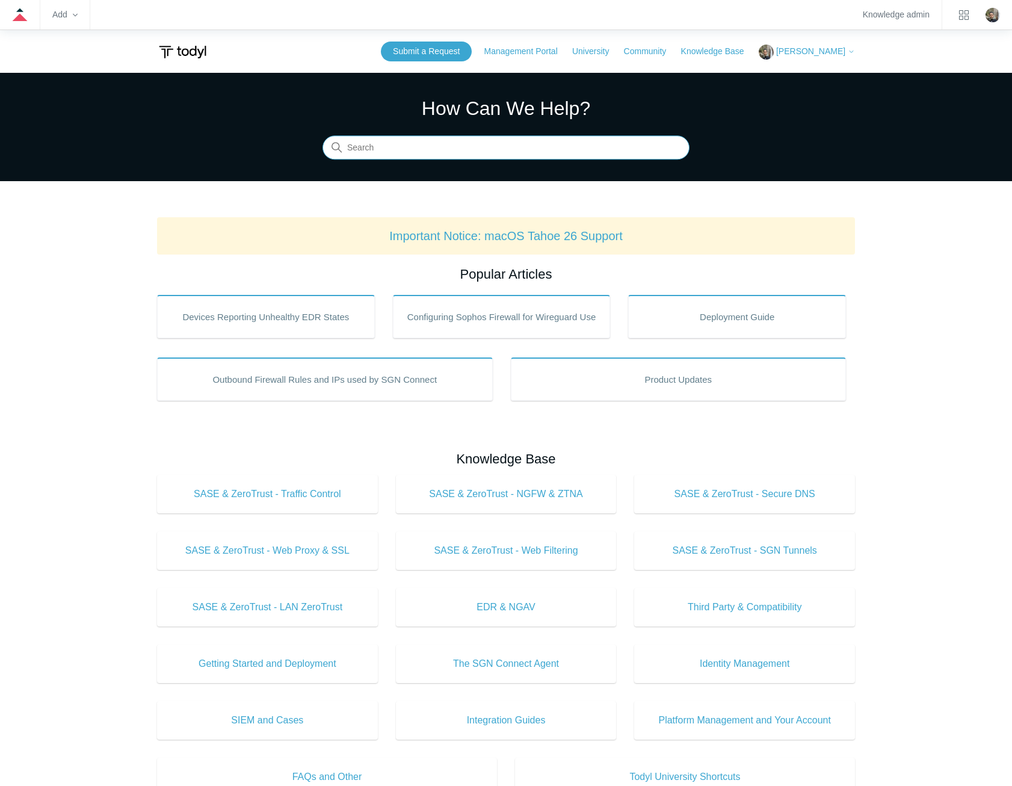
click at [504, 153] on input "Search" at bounding box center [505, 148] width 367 height 24
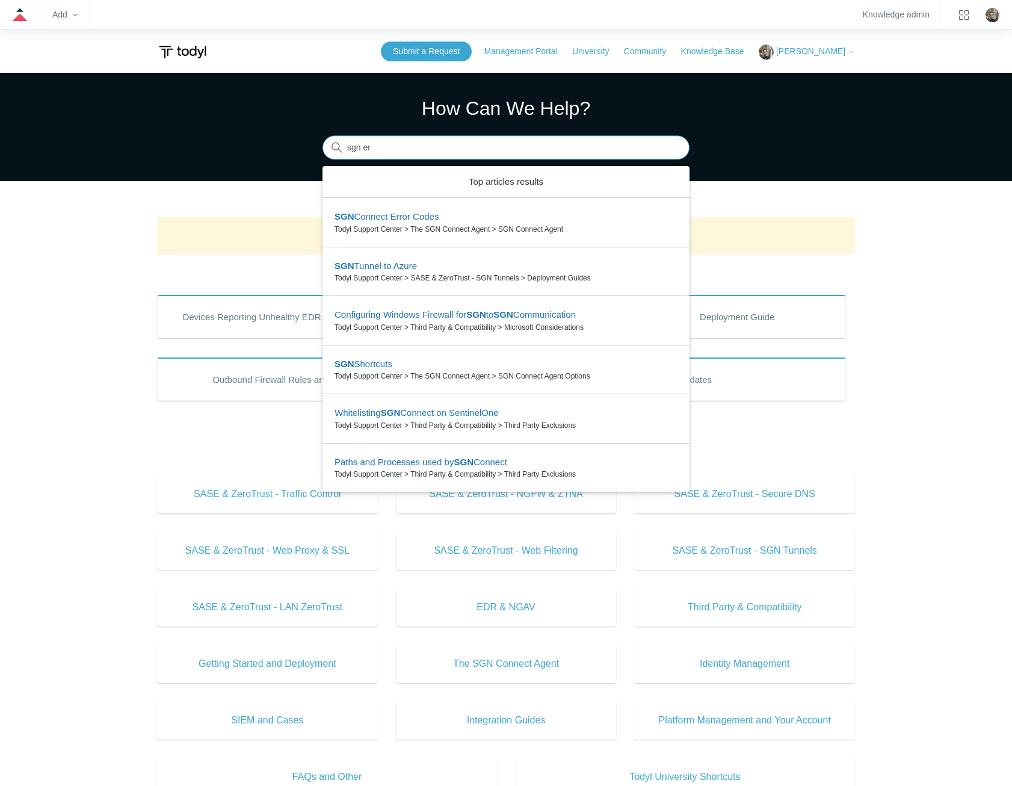
type input "sgn err"
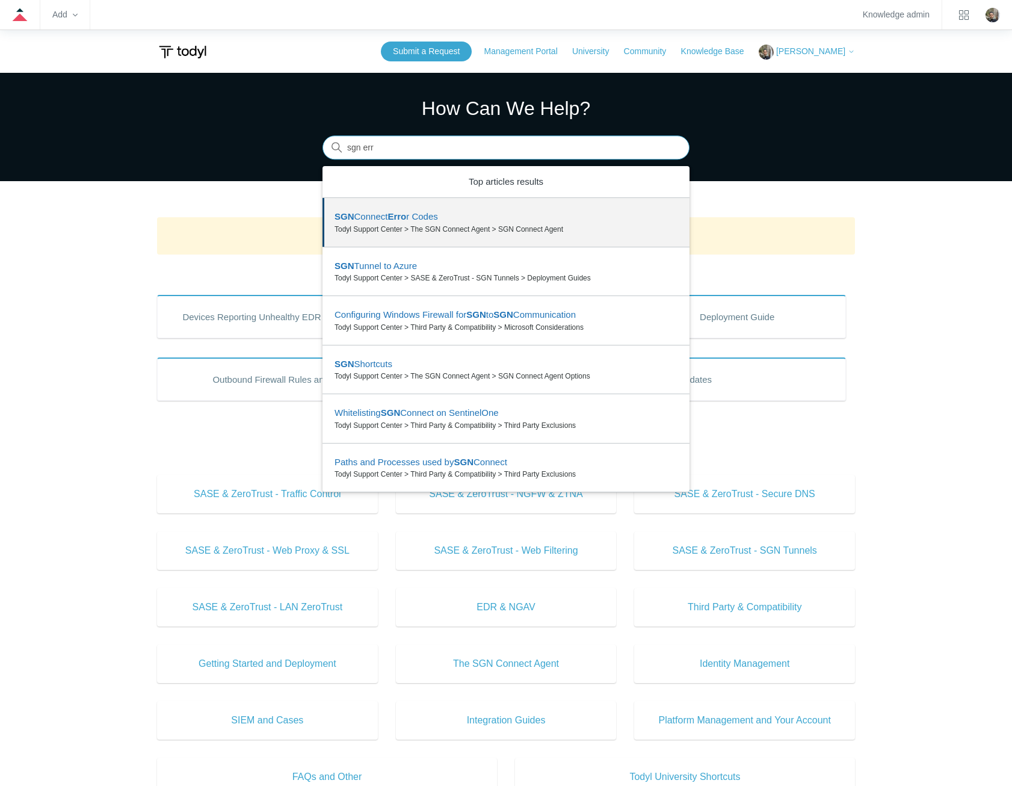
drag, startPoint x: 435, startPoint y: 197, endPoint x: 416, endPoint y: 209, distance: 22.2
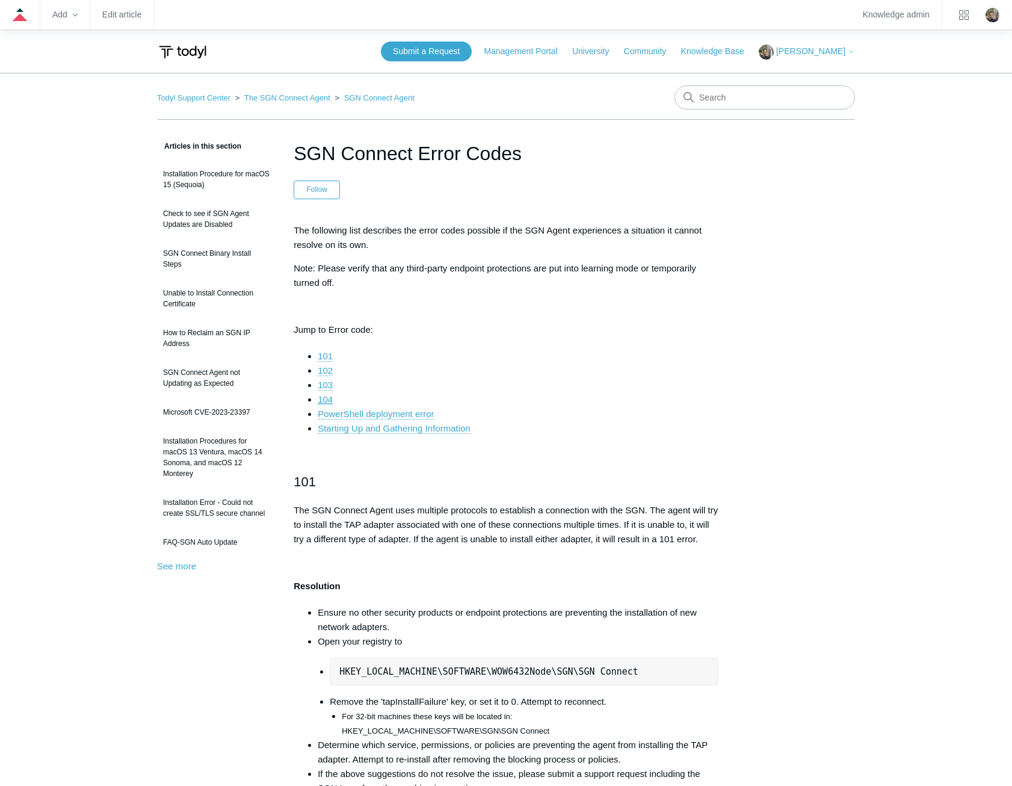
click at [329, 401] on link "104" at bounding box center [325, 399] width 15 height 11
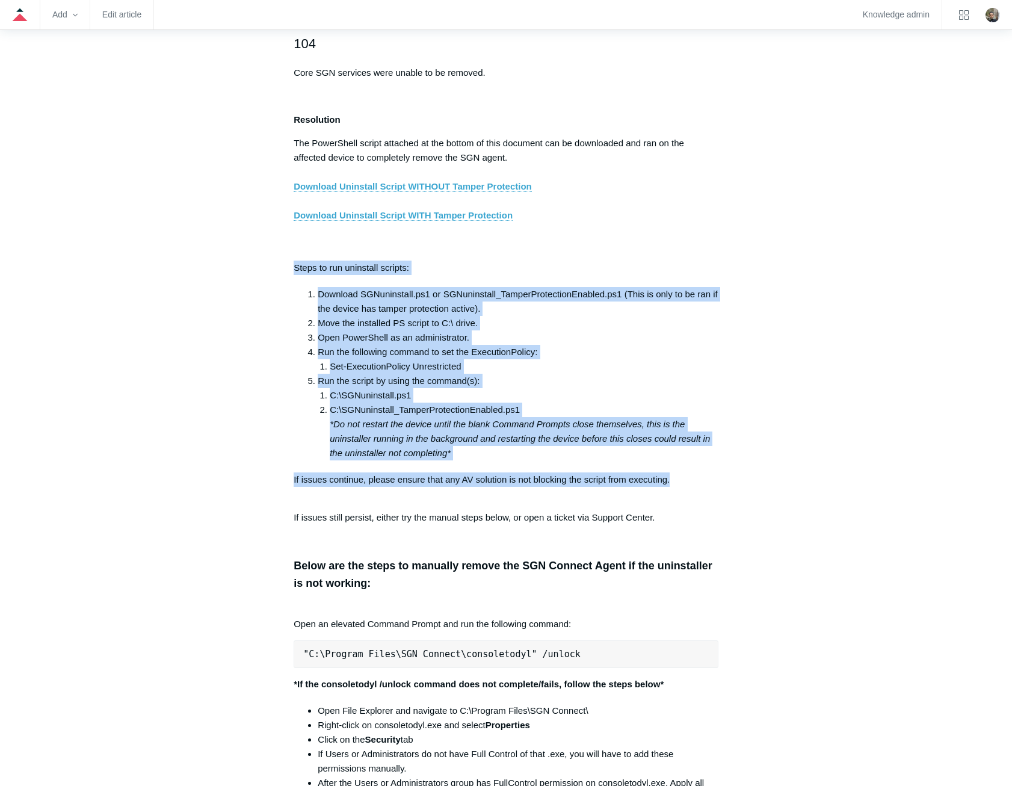
drag, startPoint x: 677, startPoint y: 490, endPoint x: 288, endPoint y: 276, distance: 445.1
click at [288, 276] on article "SGN Connect Error Codes Follow Not yet followed by anyone The following list de…" at bounding box center [506, 726] width 461 height 5151
copy div "Steps to run uninstall scripts: Download SGNuninstall.ps1 or SGNuninstall_Tampe…"
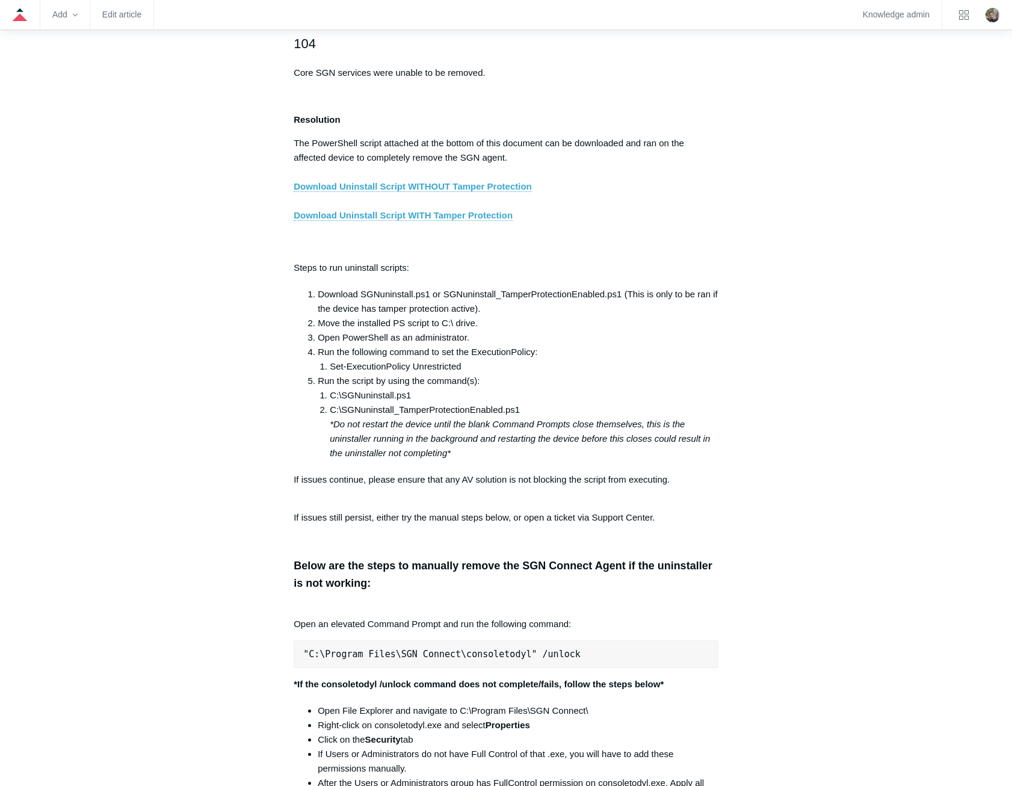
click at [173, 337] on aside "Articles in this section Installation Procedure for macOS 15 (Sequoia) Check to…" at bounding box center [216, 720] width 119 height 5138
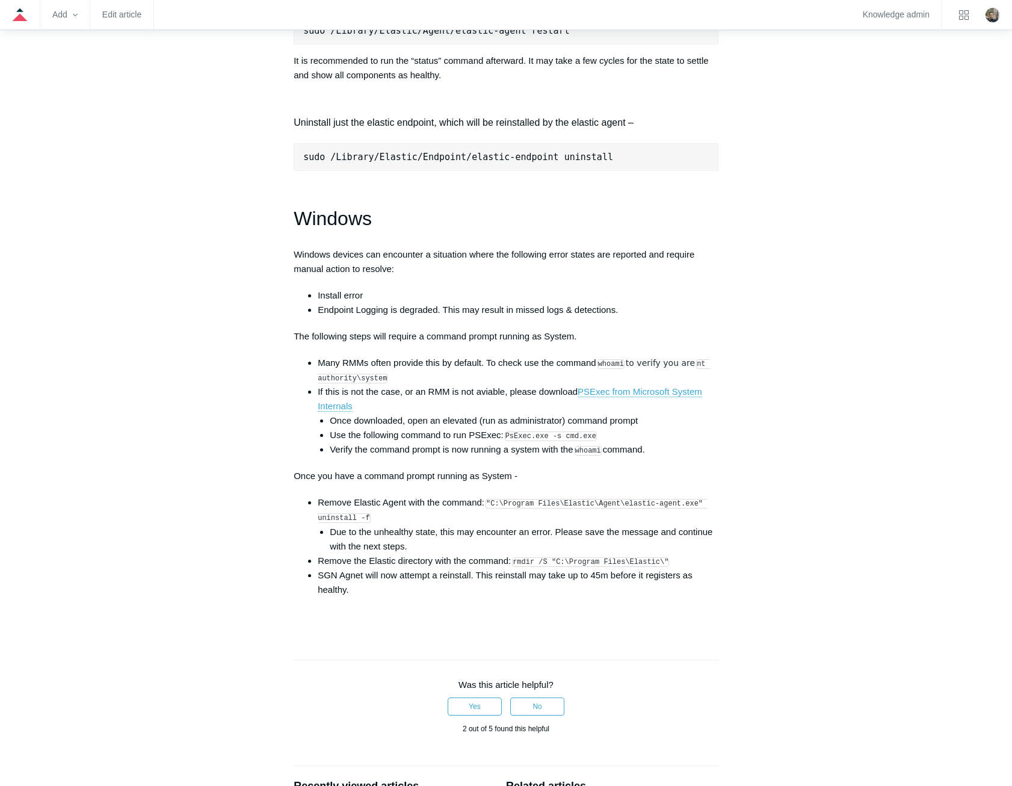
scroll to position [1684, 0]
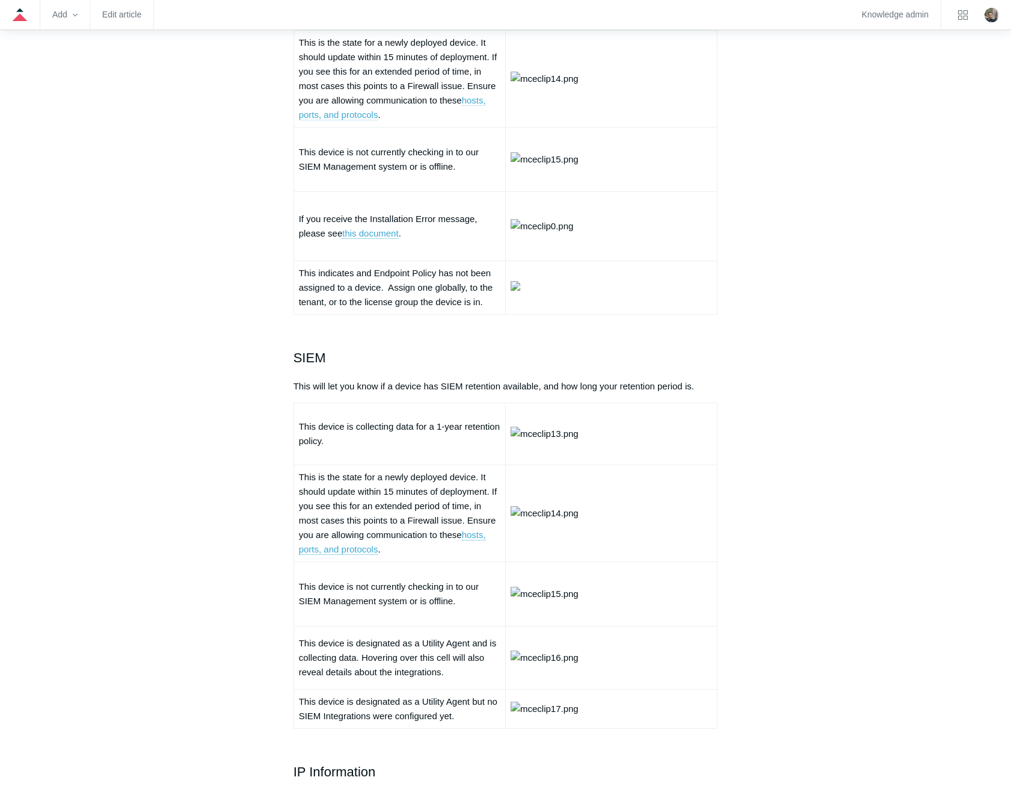
click at [470, 120] on link "hosts, ports, and protocols" at bounding box center [392, 107] width 187 height 25
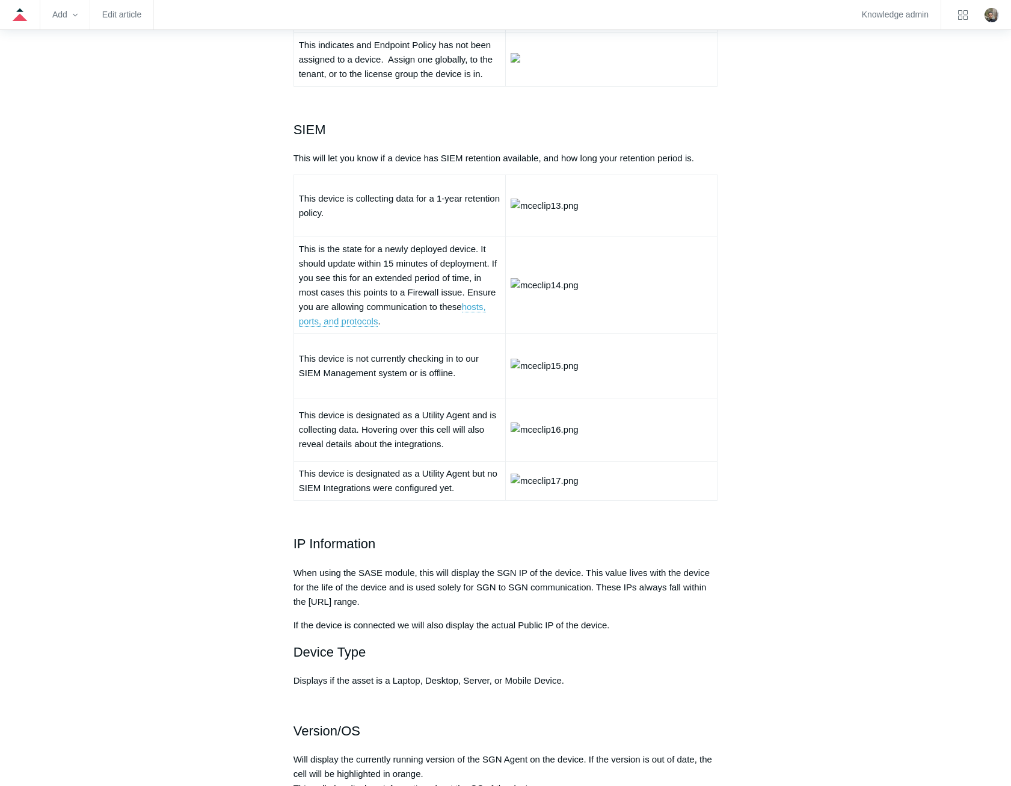
scroll to position [1805, 0]
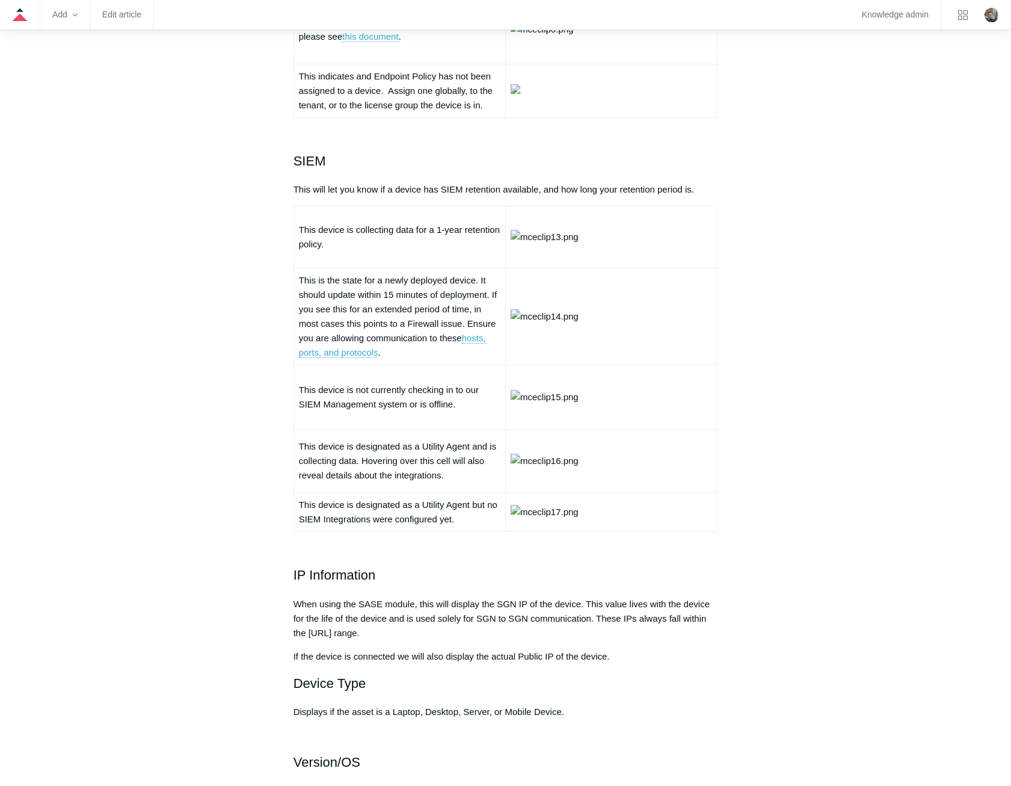
drag, startPoint x: 477, startPoint y: 233, endPoint x: 469, endPoint y: 232, distance: 8.5
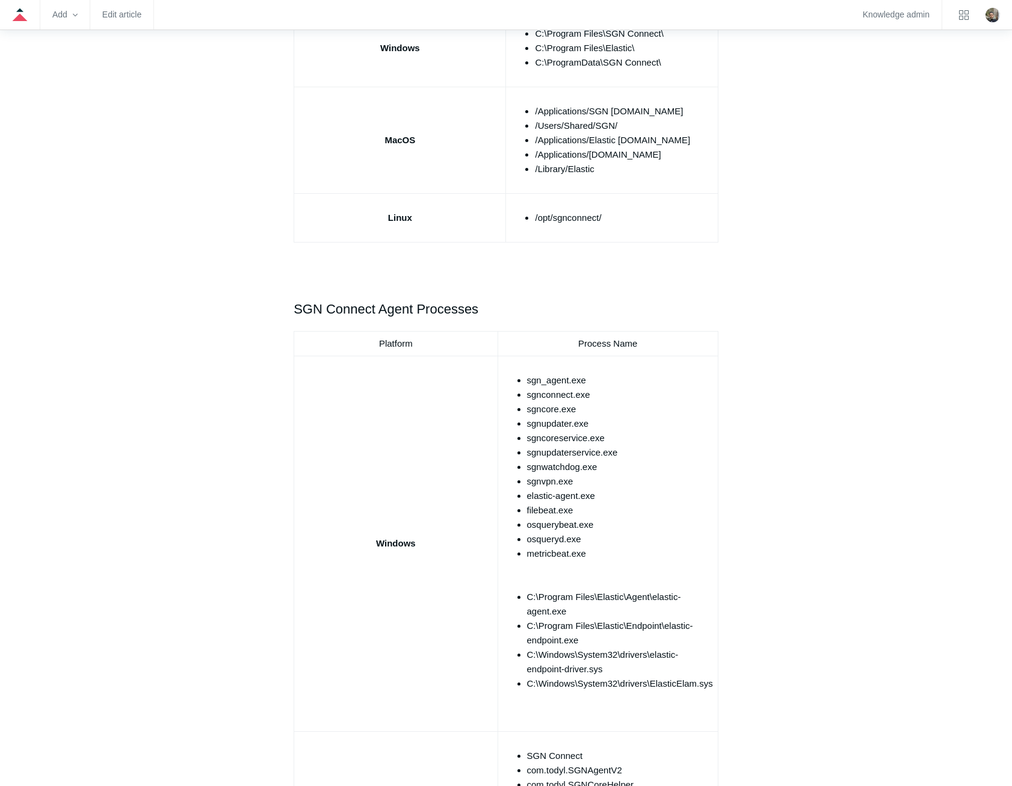
scroll to position [541, 0]
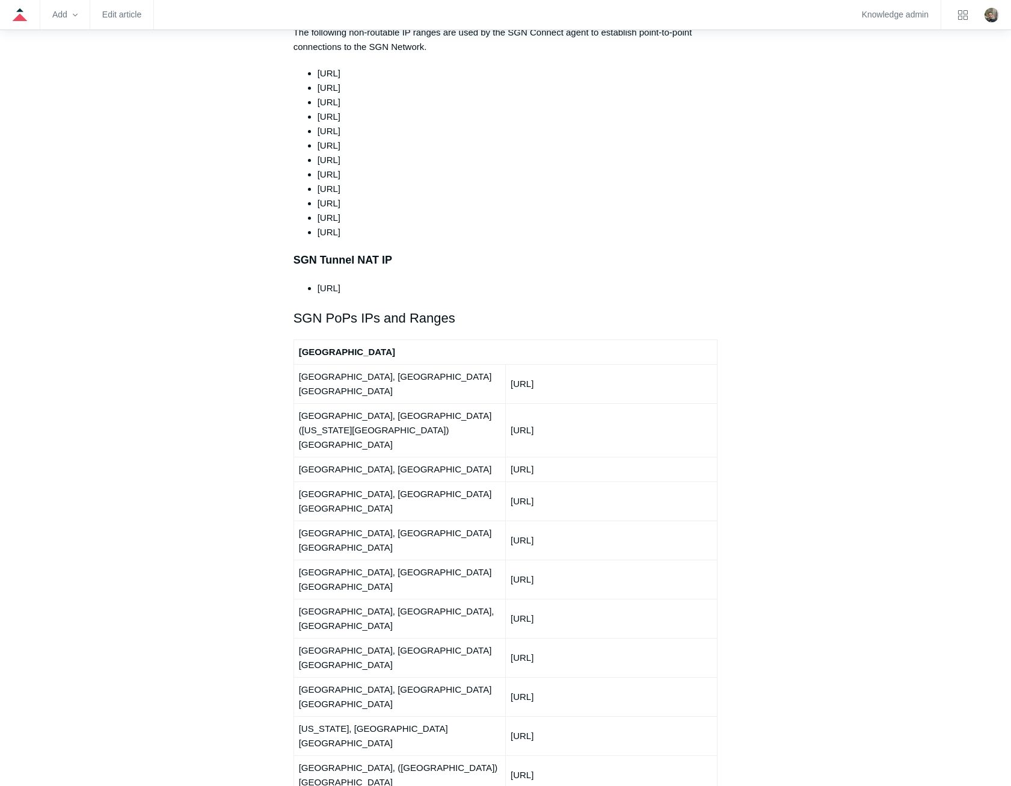
scroll to position [1384, 0]
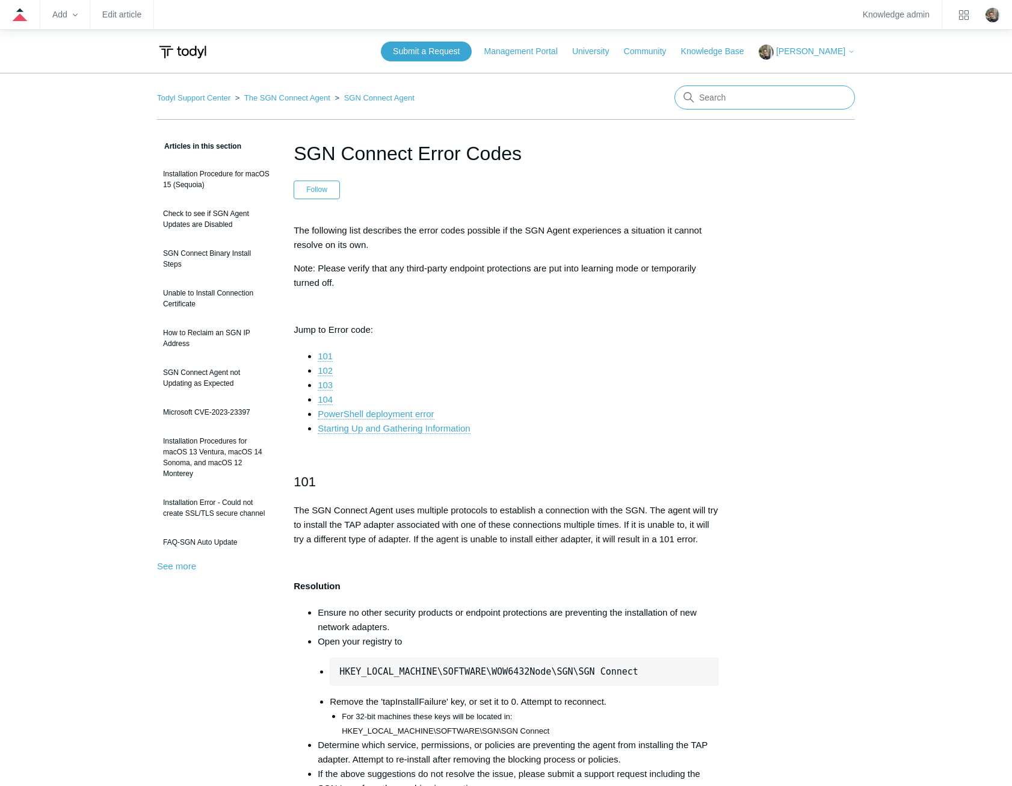
click at [755, 101] on input "Search" at bounding box center [764, 97] width 180 height 24
type input "sonicwall"
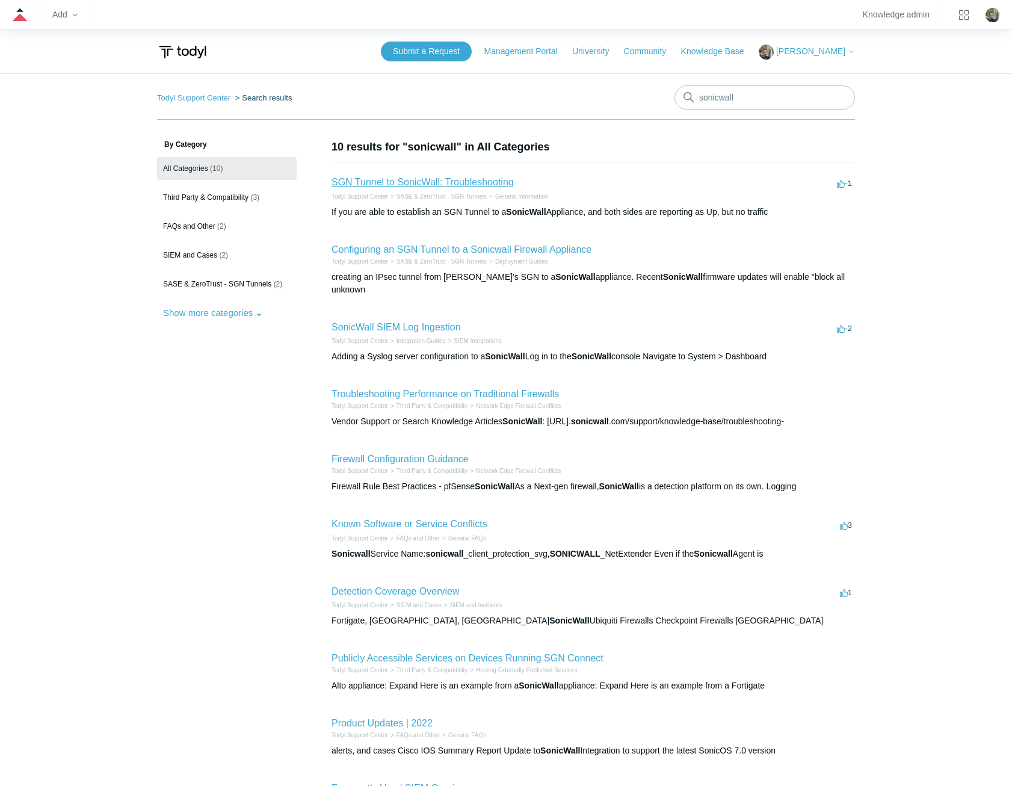
click at [422, 182] on link "SGN Tunnel to SonicWall: Troubleshooting" at bounding box center [422, 182] width 182 height 10
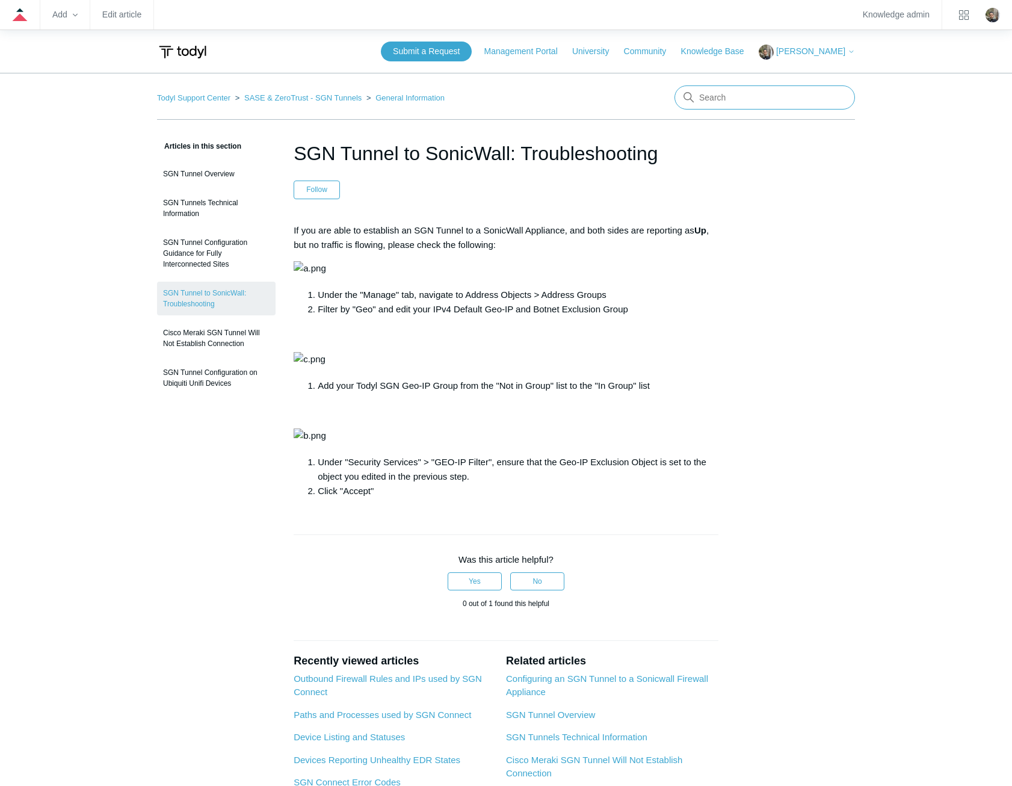
click at [744, 100] on input "Search" at bounding box center [764, 97] width 180 height 24
type input "sonicwall"
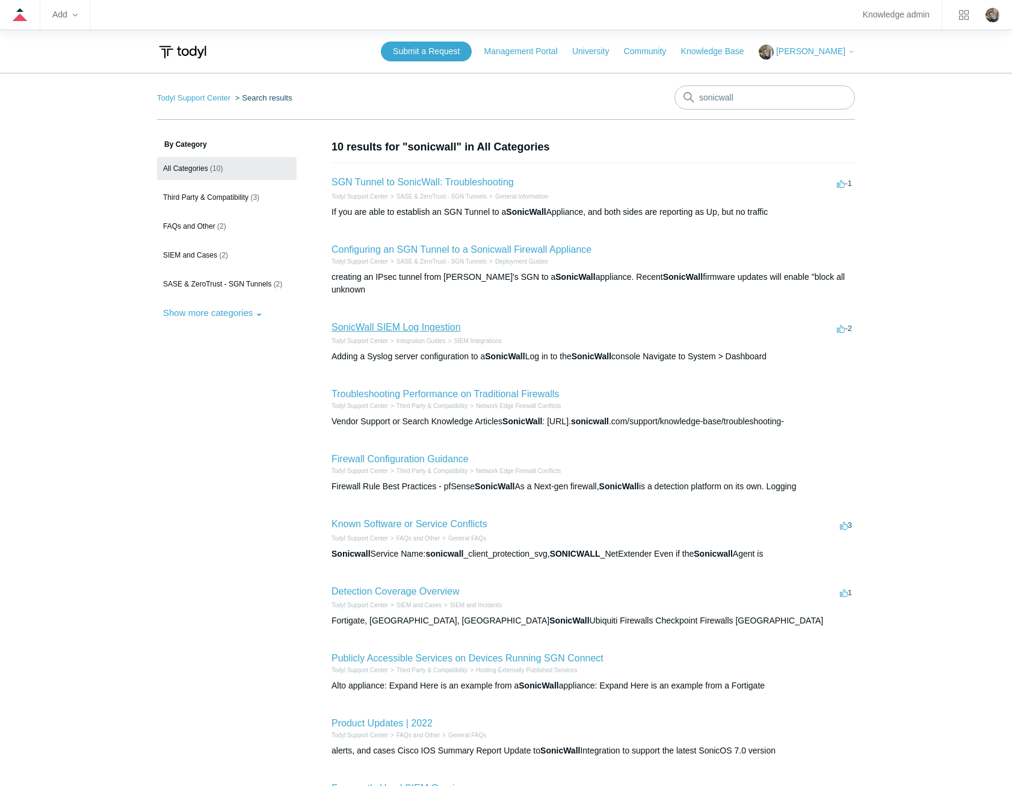
click at [377, 322] on link "SonicWall SIEM Log Ingestion" at bounding box center [395, 327] width 129 height 10
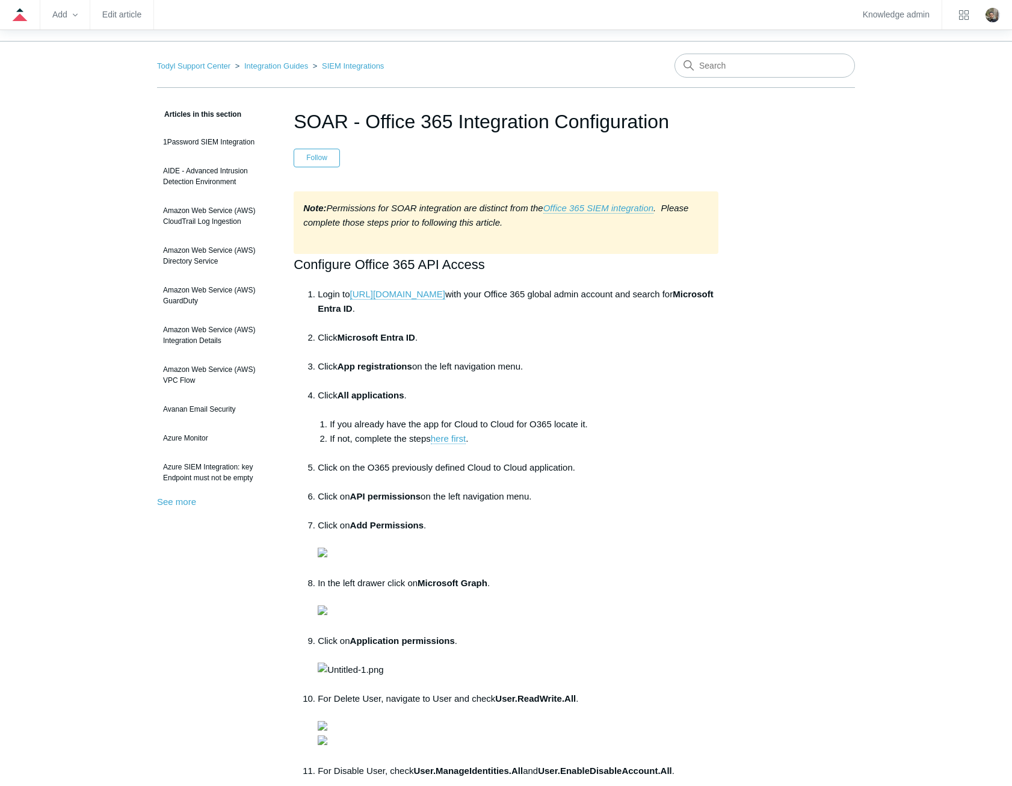
scroll to position [60, 0]
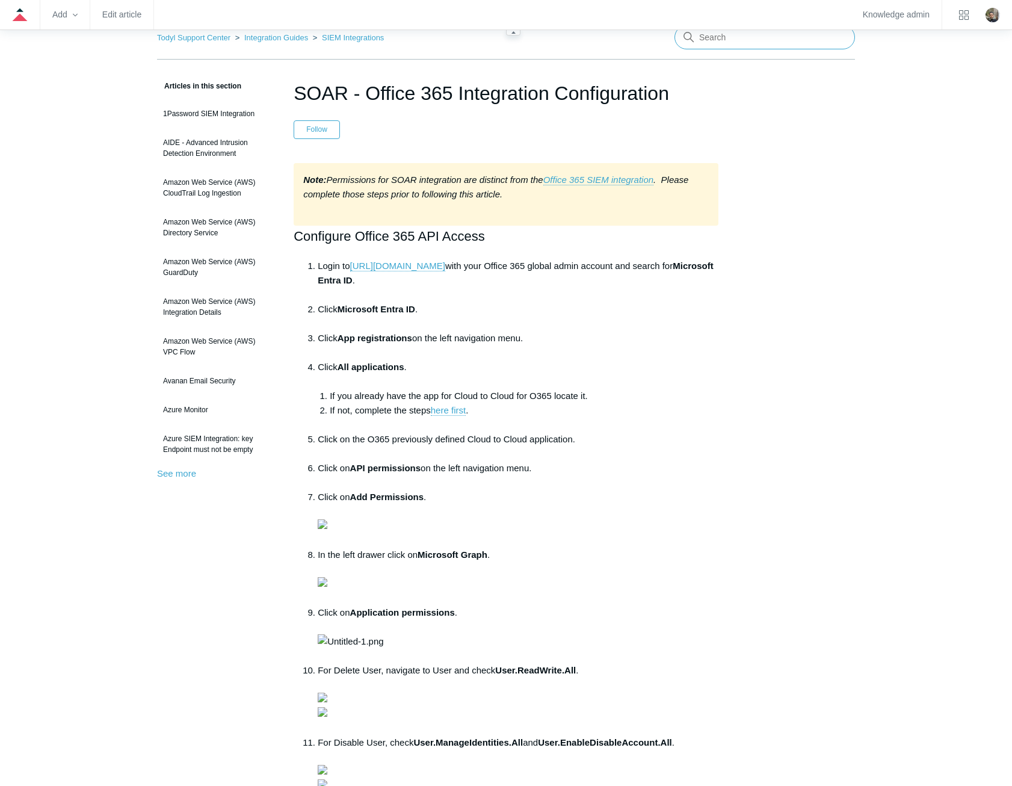
click at [771, 38] on input "Search" at bounding box center [764, 37] width 180 height 24
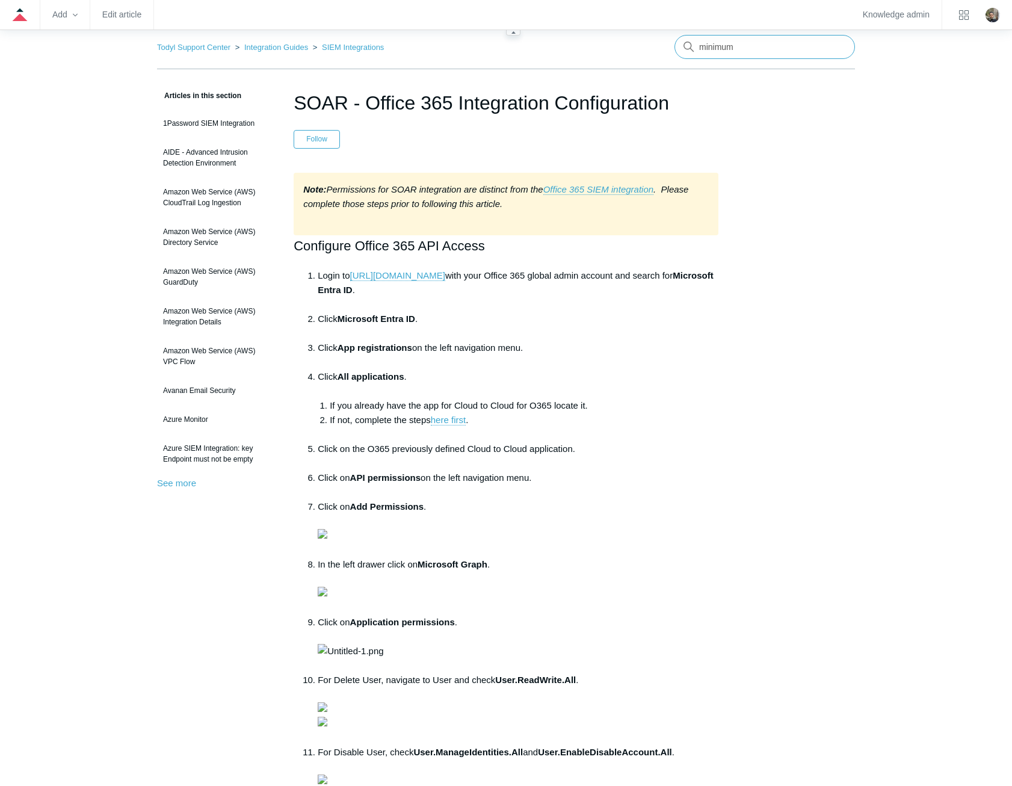
type input "minimum"
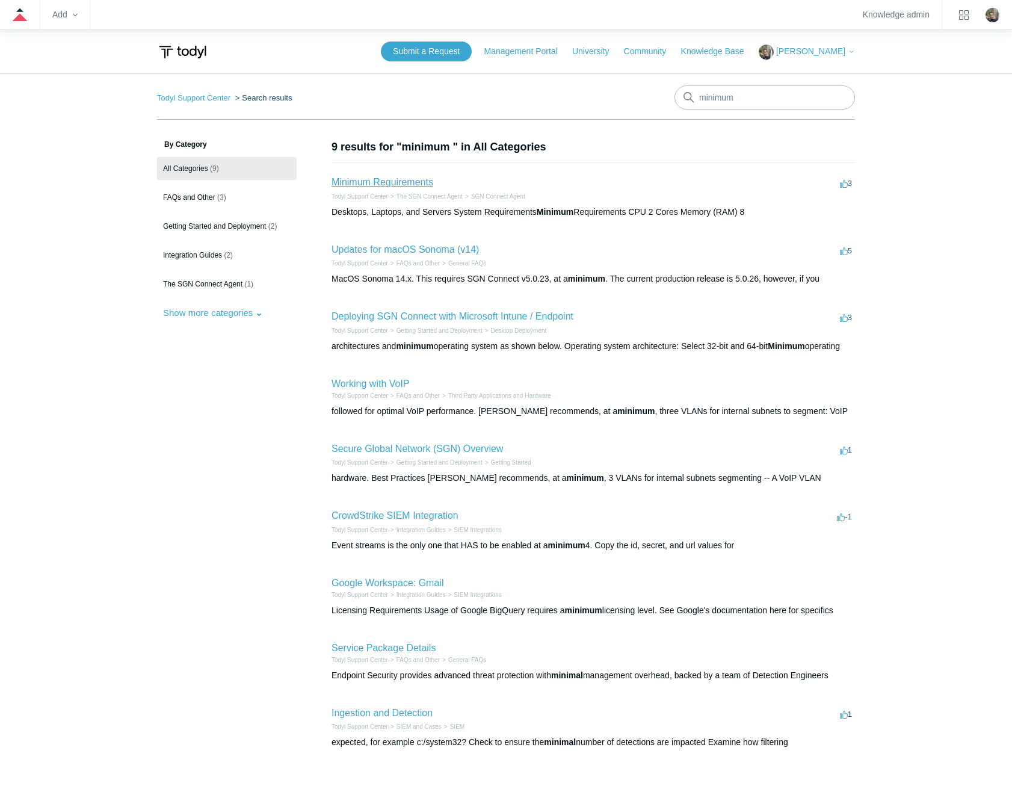
click at [399, 180] on link "Minimum Requirements" at bounding box center [382, 182] width 102 height 10
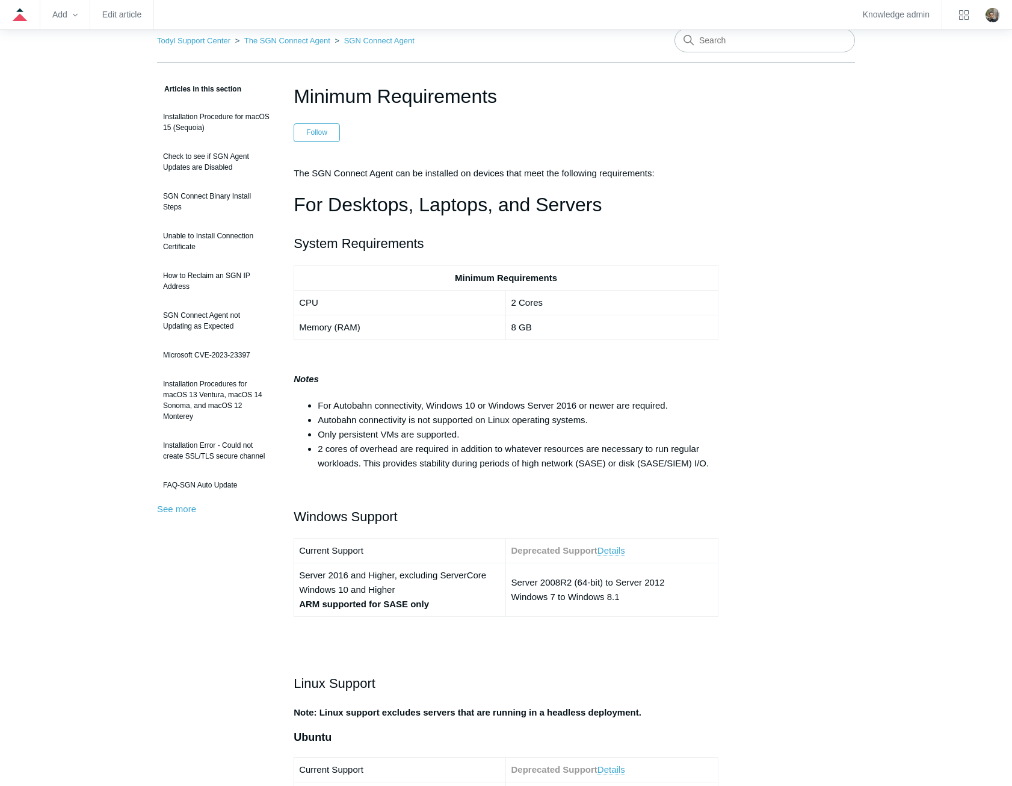
scroll to position [60, 0]
